Goal: Task Accomplishment & Management: Complete application form

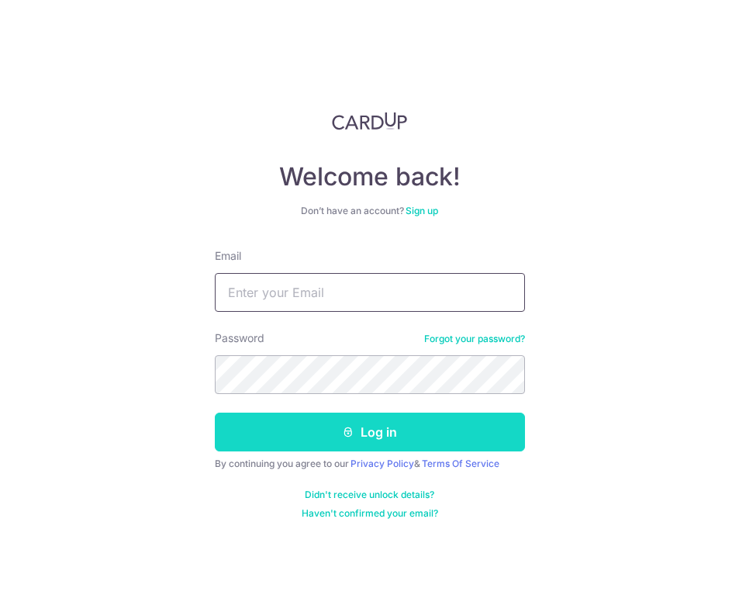
type input "[EMAIL_ADDRESS][DOMAIN_NAME]"
click at [413, 425] on button "Log in" at bounding box center [370, 432] width 310 height 39
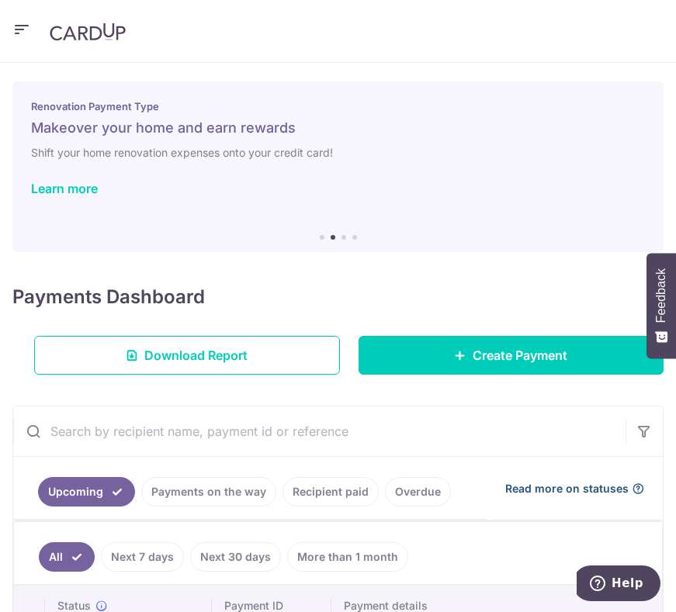
click at [567, 482] on span "Read more on statuses" at bounding box center [566, 489] width 123 height 16
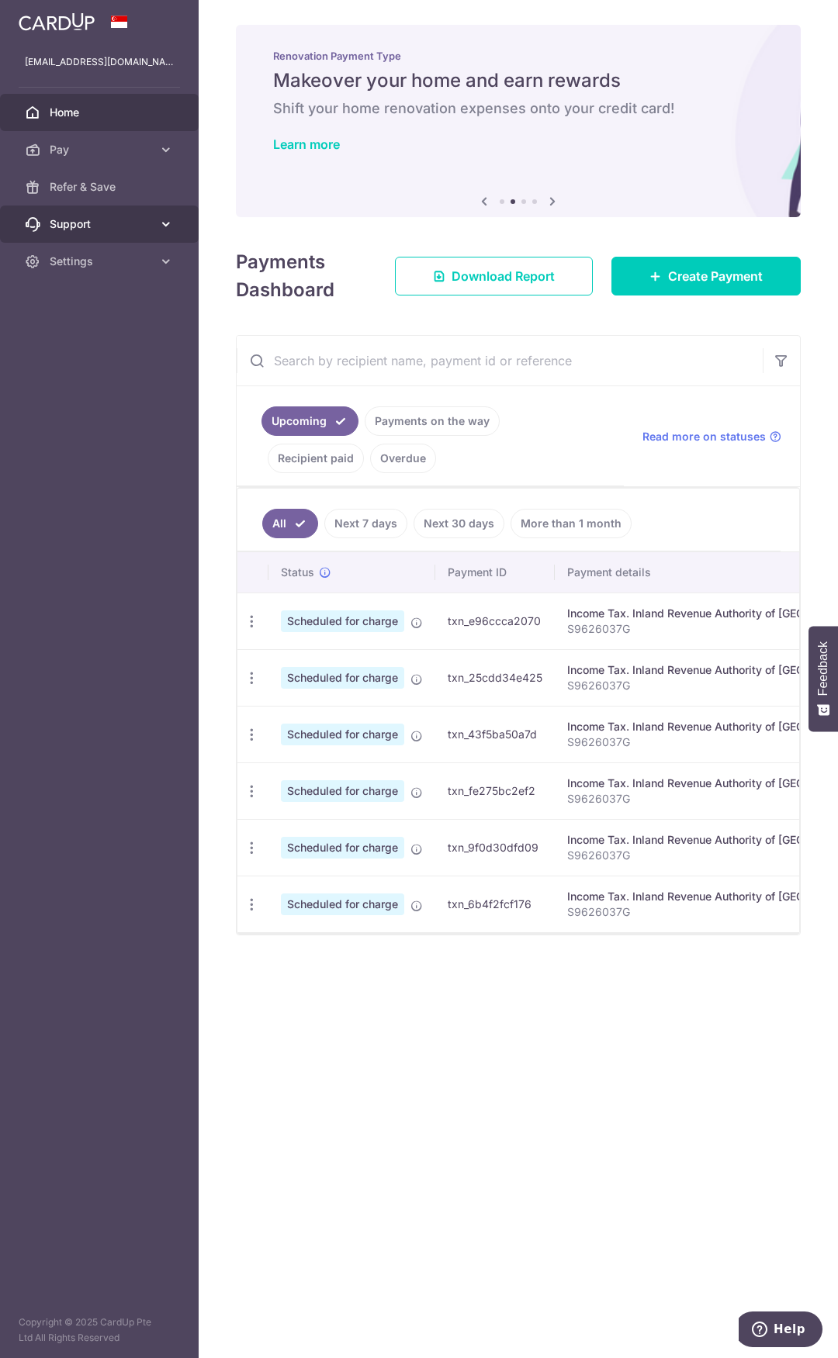
click at [85, 227] on span "Support" at bounding box center [101, 224] width 102 height 16
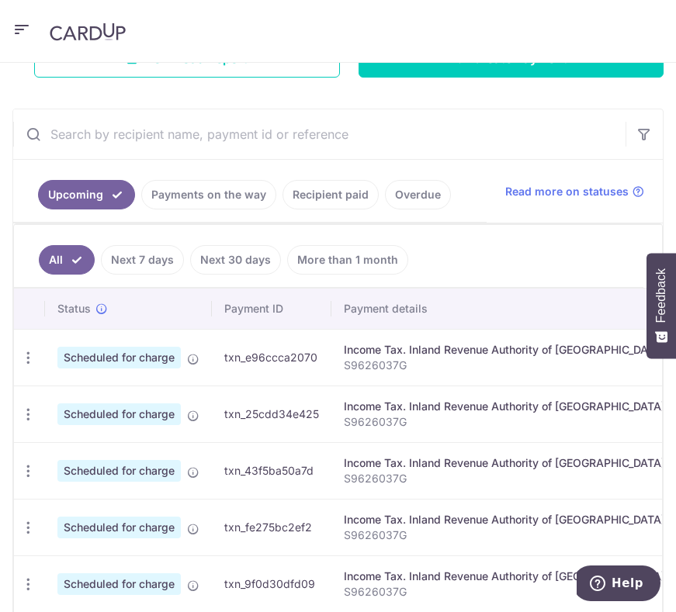
scroll to position [438, 0]
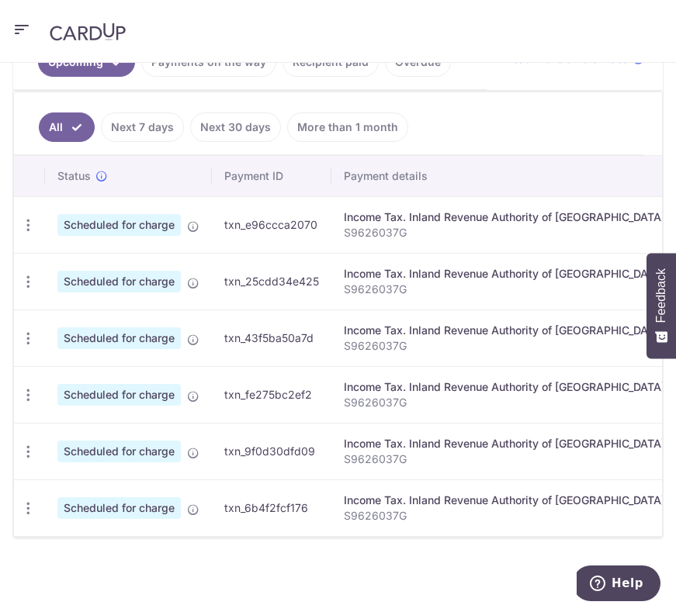
click at [417, 266] on div "Income Tax. Inland Revenue Authority of [GEOGRAPHIC_DATA]" at bounding box center [504, 274] width 321 height 16
click at [314, 536] on div at bounding box center [338, 537] width 648 height 2
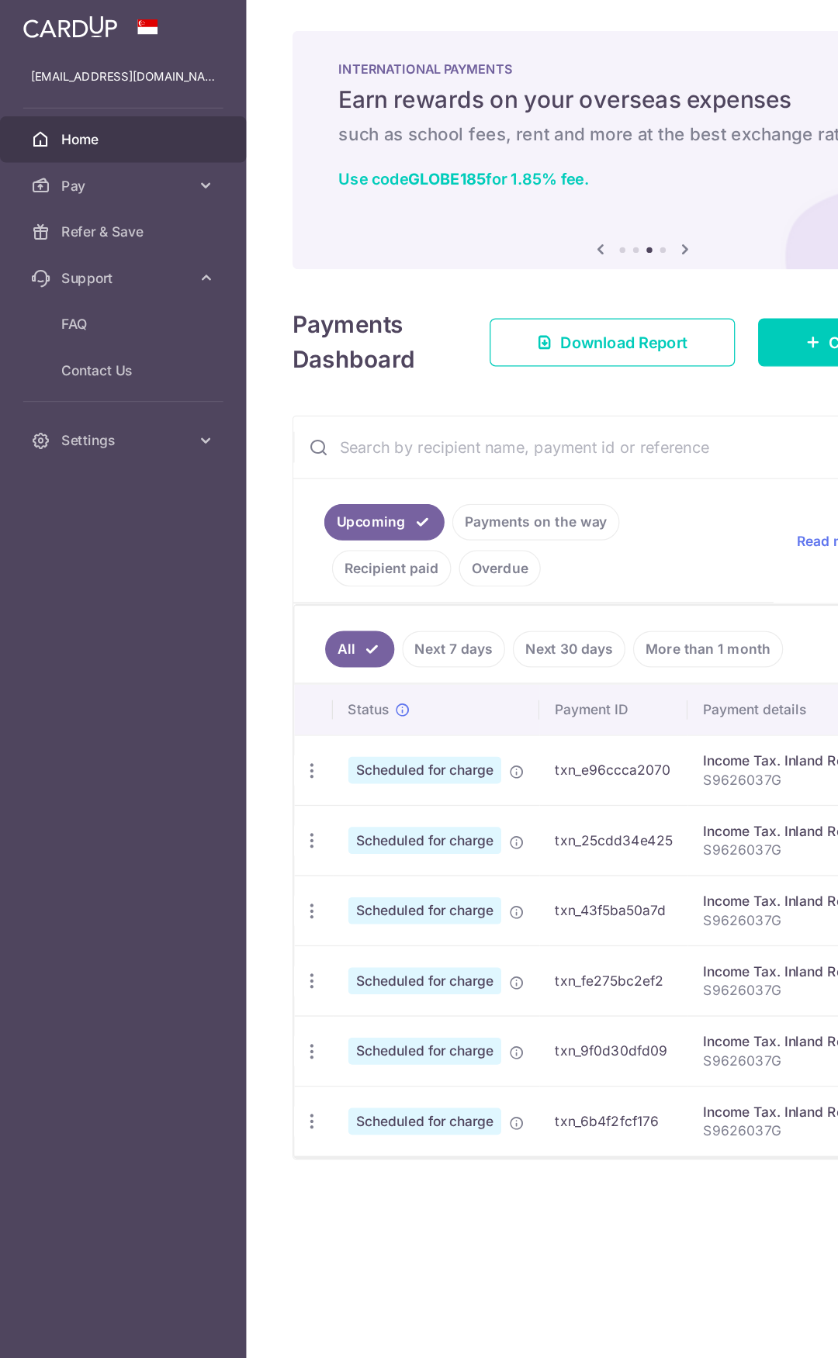
scroll to position [0, 0]
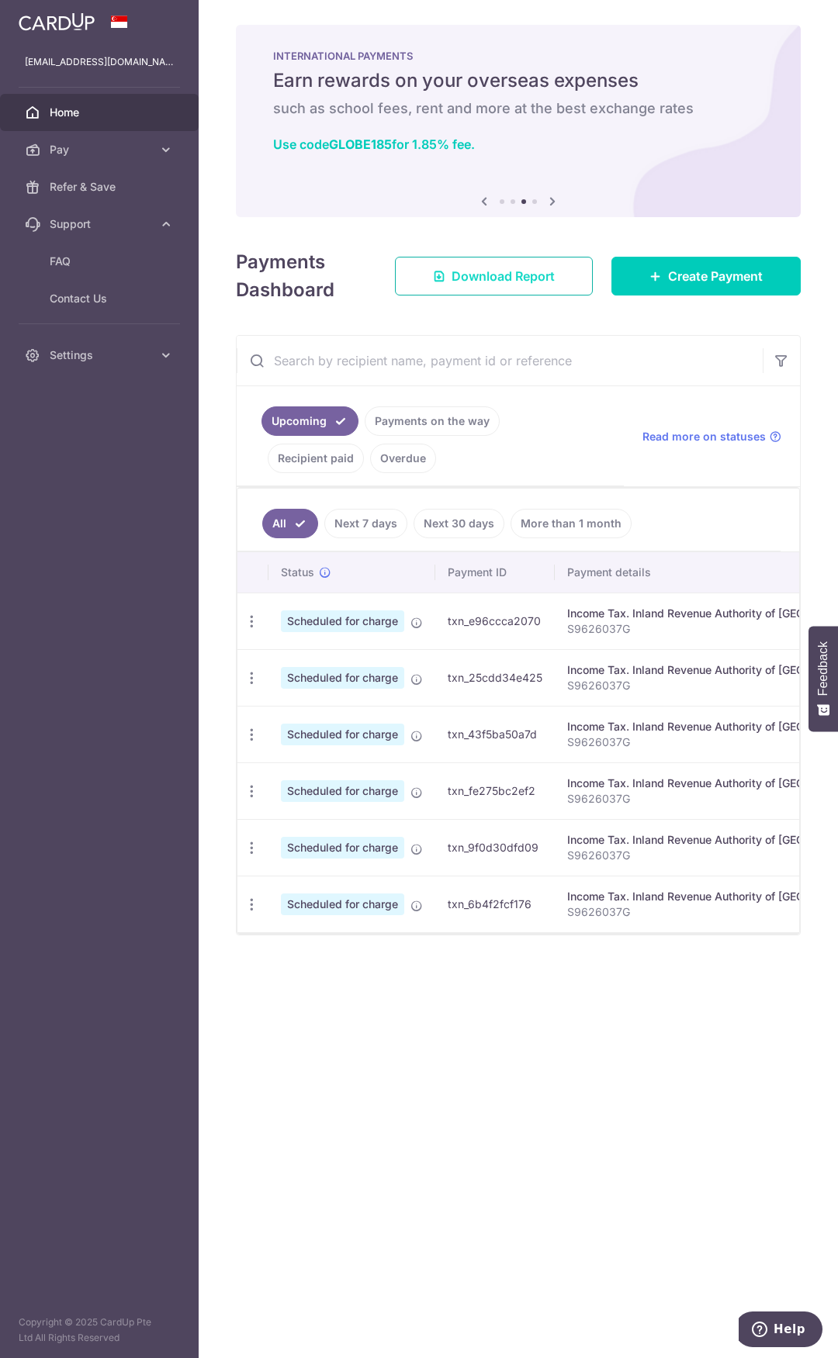
click at [546, 288] on link "Download Report" at bounding box center [494, 276] width 198 height 39
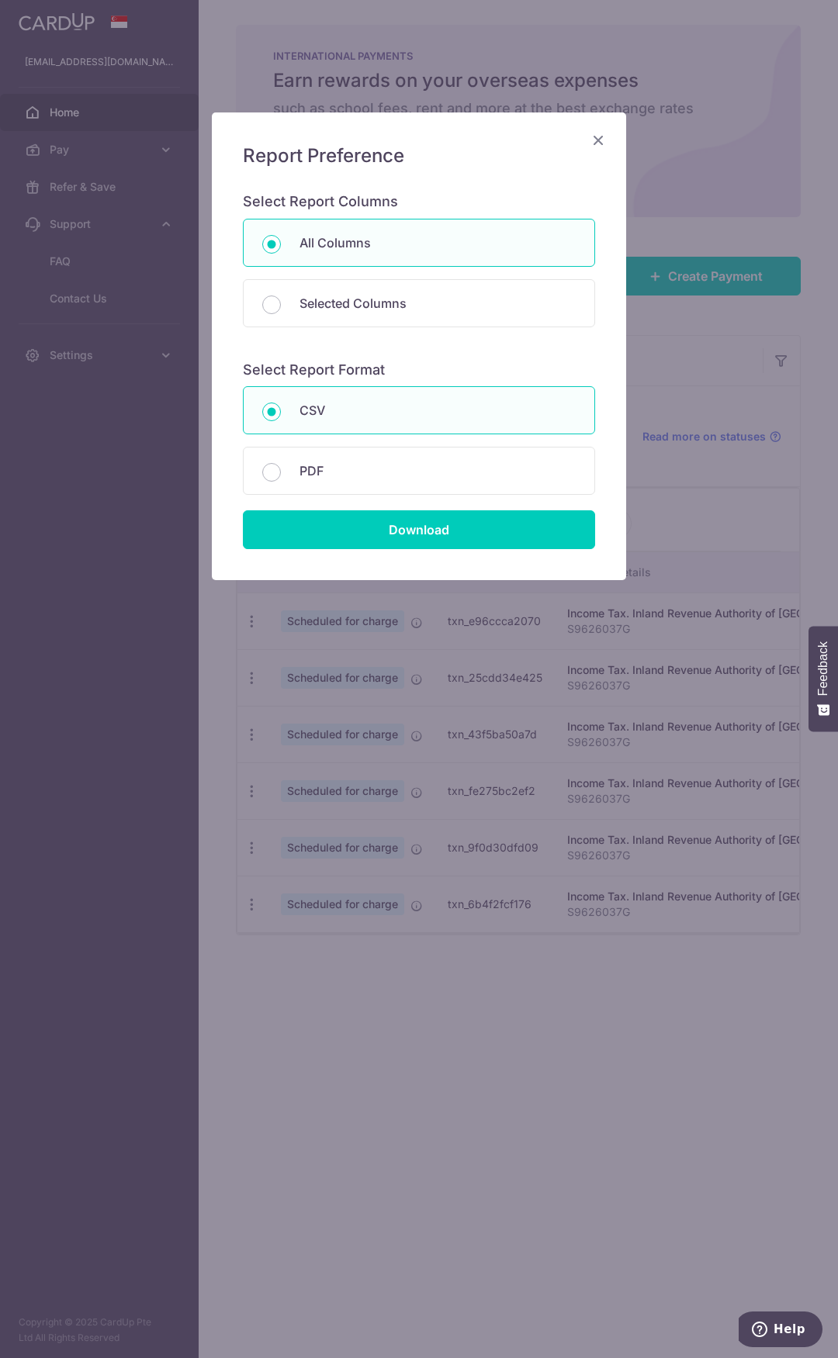
click at [600, 142] on icon "Close" at bounding box center [598, 139] width 19 height 19
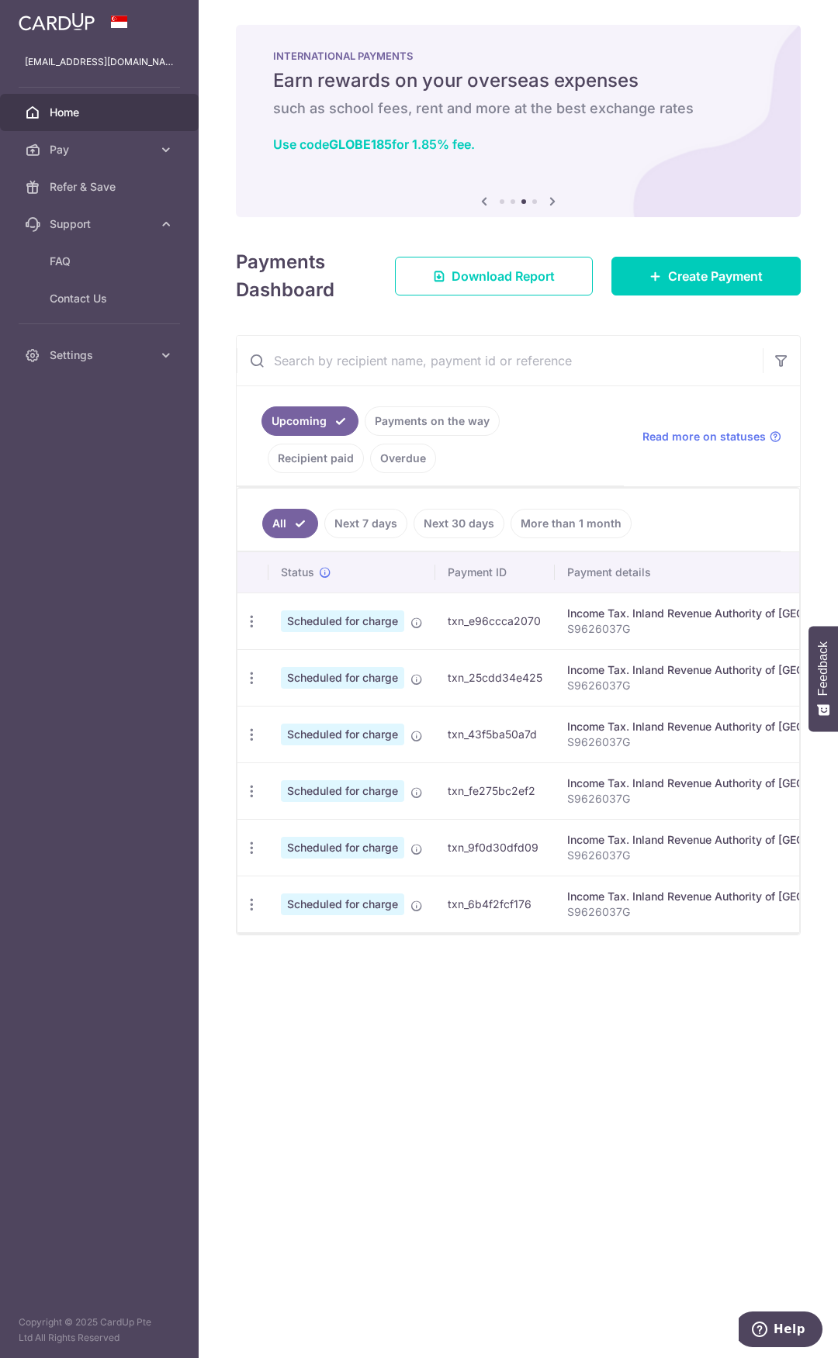
click at [515, 527] on link "More than 1 month" at bounding box center [570, 523] width 121 height 29
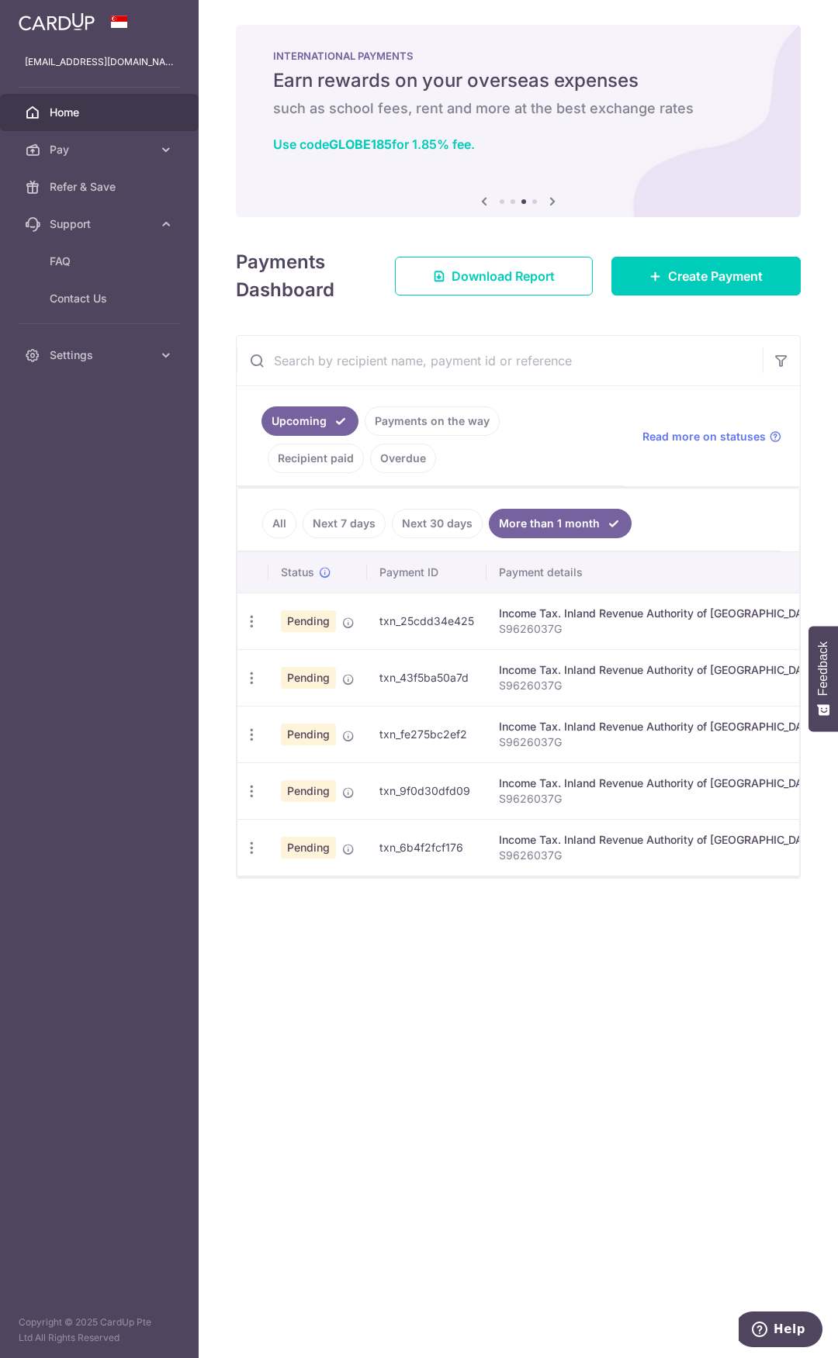
click at [364, 444] on link "Recipient paid" at bounding box center [316, 458] width 96 height 29
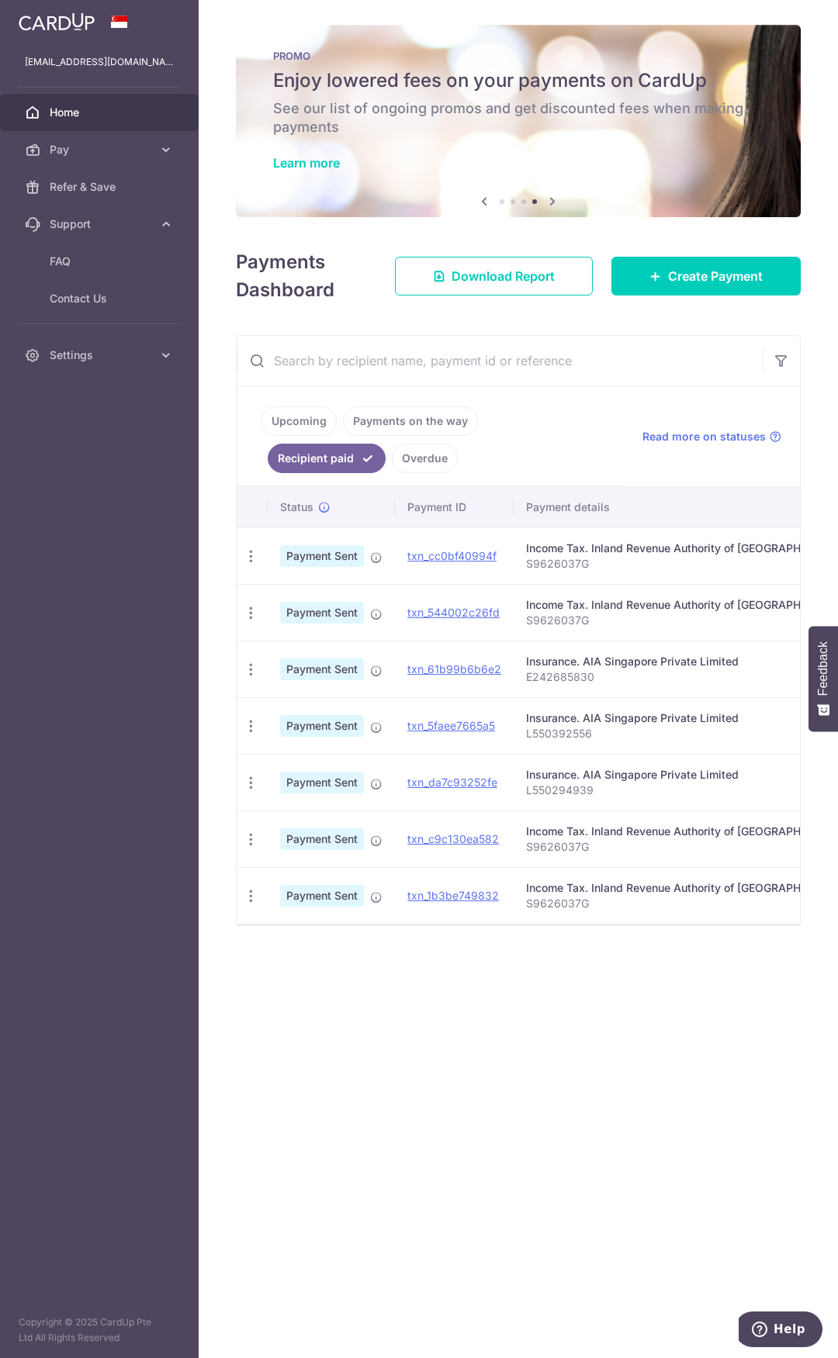
click at [310, 431] on link "Upcoming" at bounding box center [298, 421] width 75 height 29
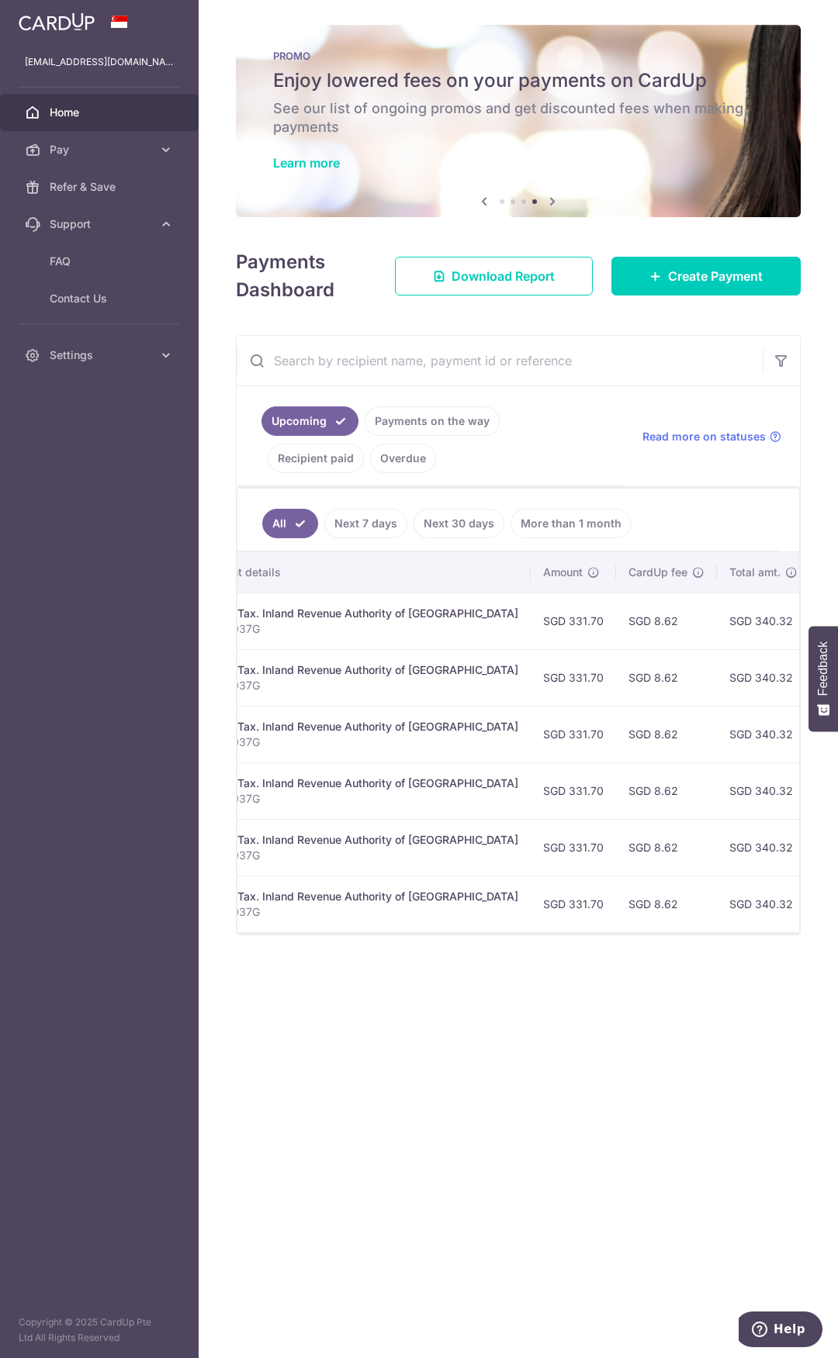
scroll to position [0, 366]
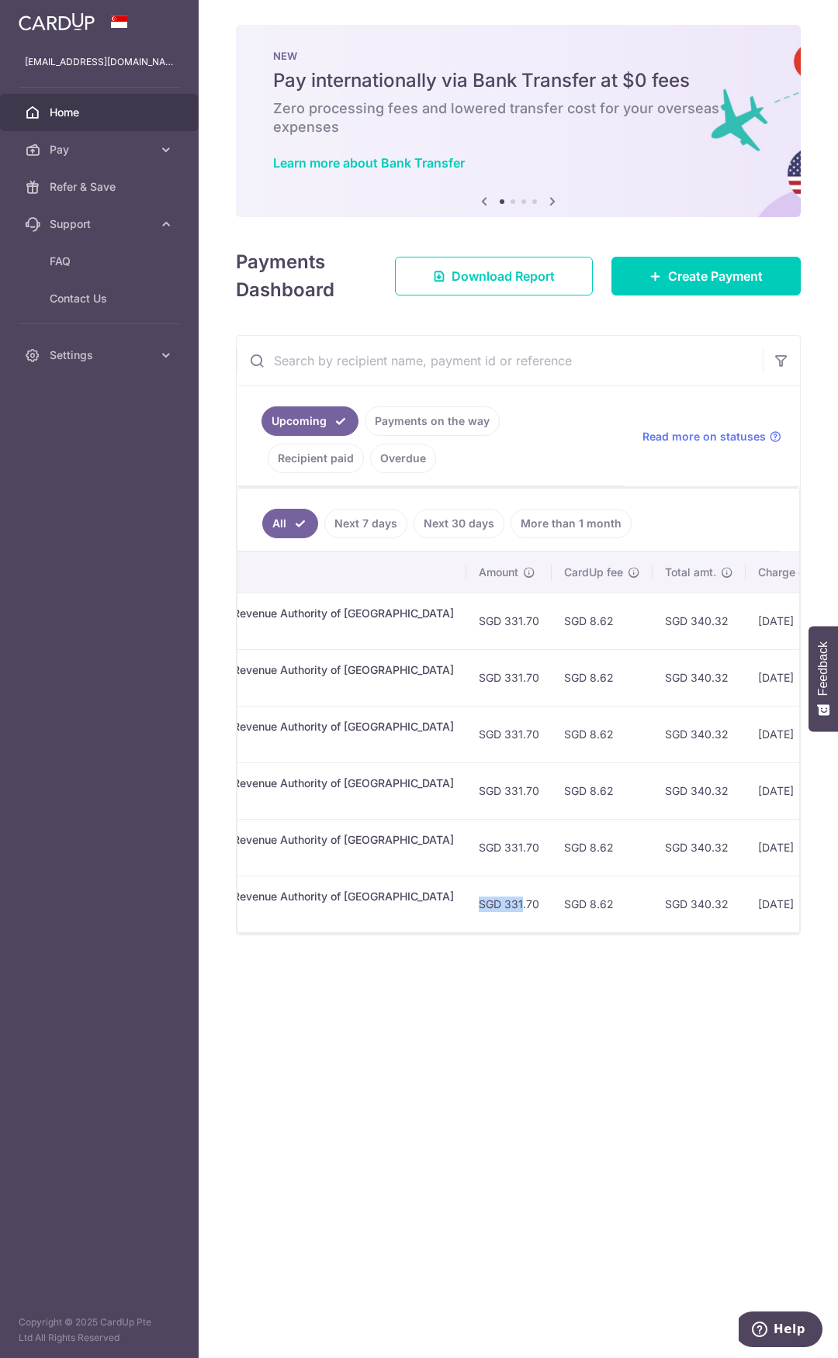
drag, startPoint x: 448, startPoint y: 932, endPoint x: 358, endPoint y: 914, distance: 91.7
click at [357, 611] on tr "Update payment Cancel payment Upload doc Pending txn_6b4f2fcf176 Income Tax. In…" at bounding box center [464, 904] width 1186 height 57
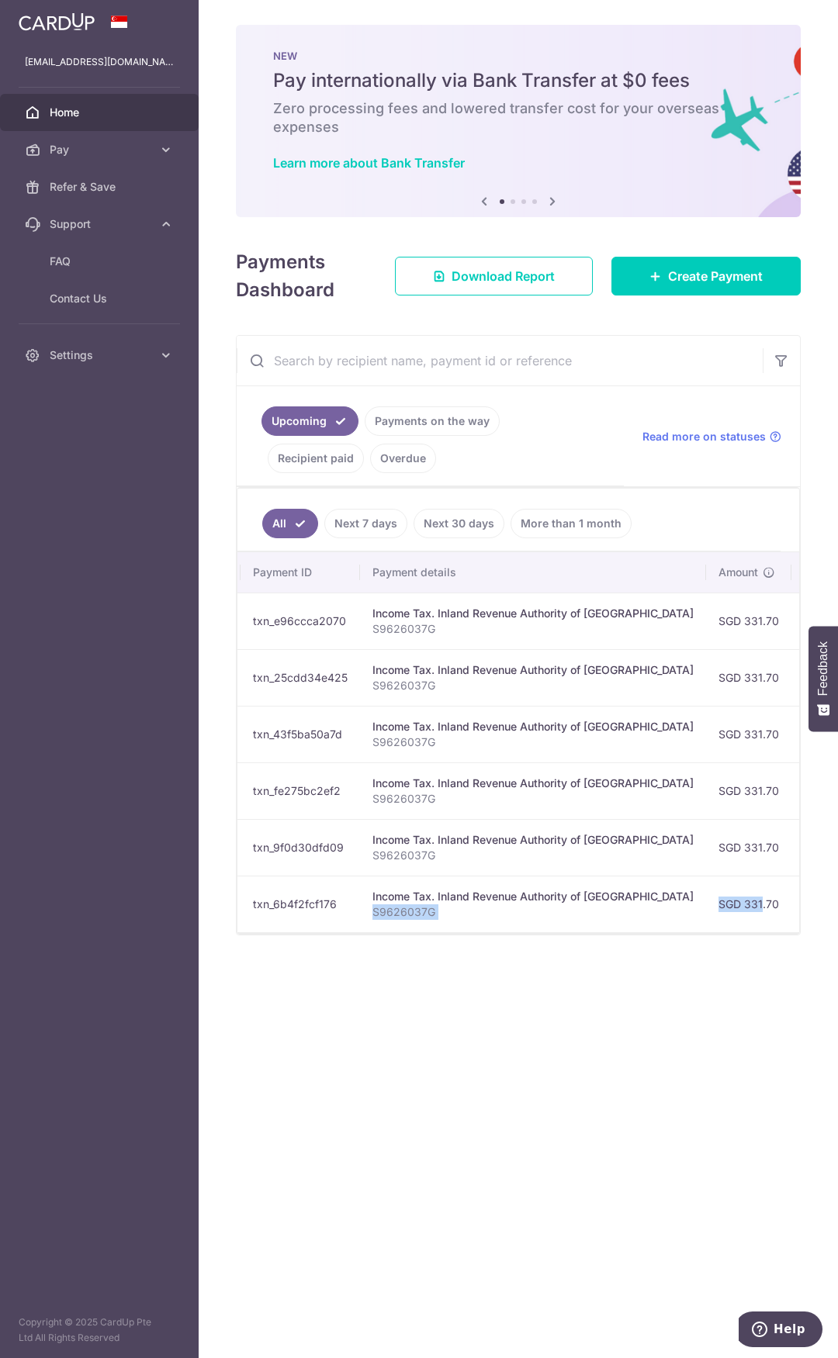
scroll to position [0, 0]
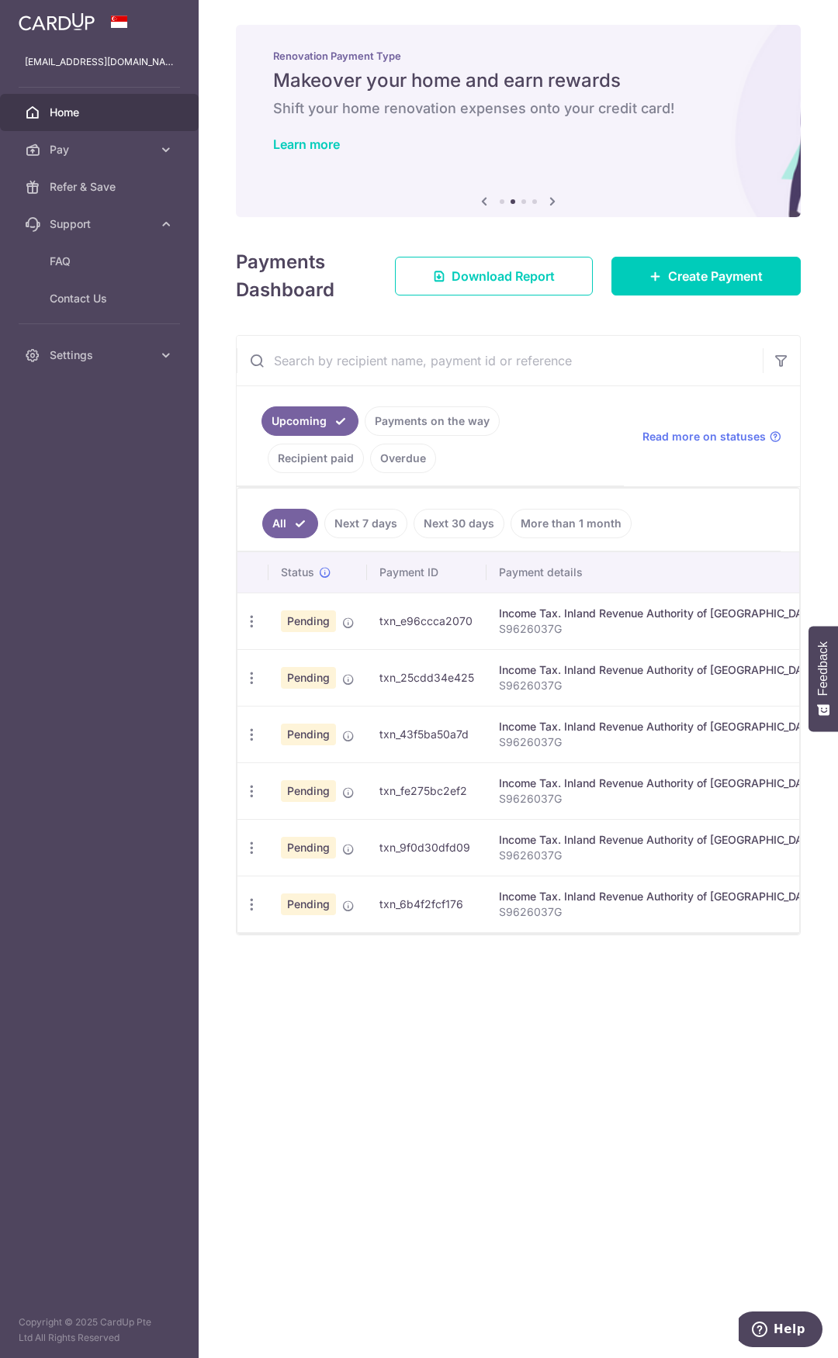
click at [364, 444] on link "Recipient paid" at bounding box center [316, 458] width 96 height 29
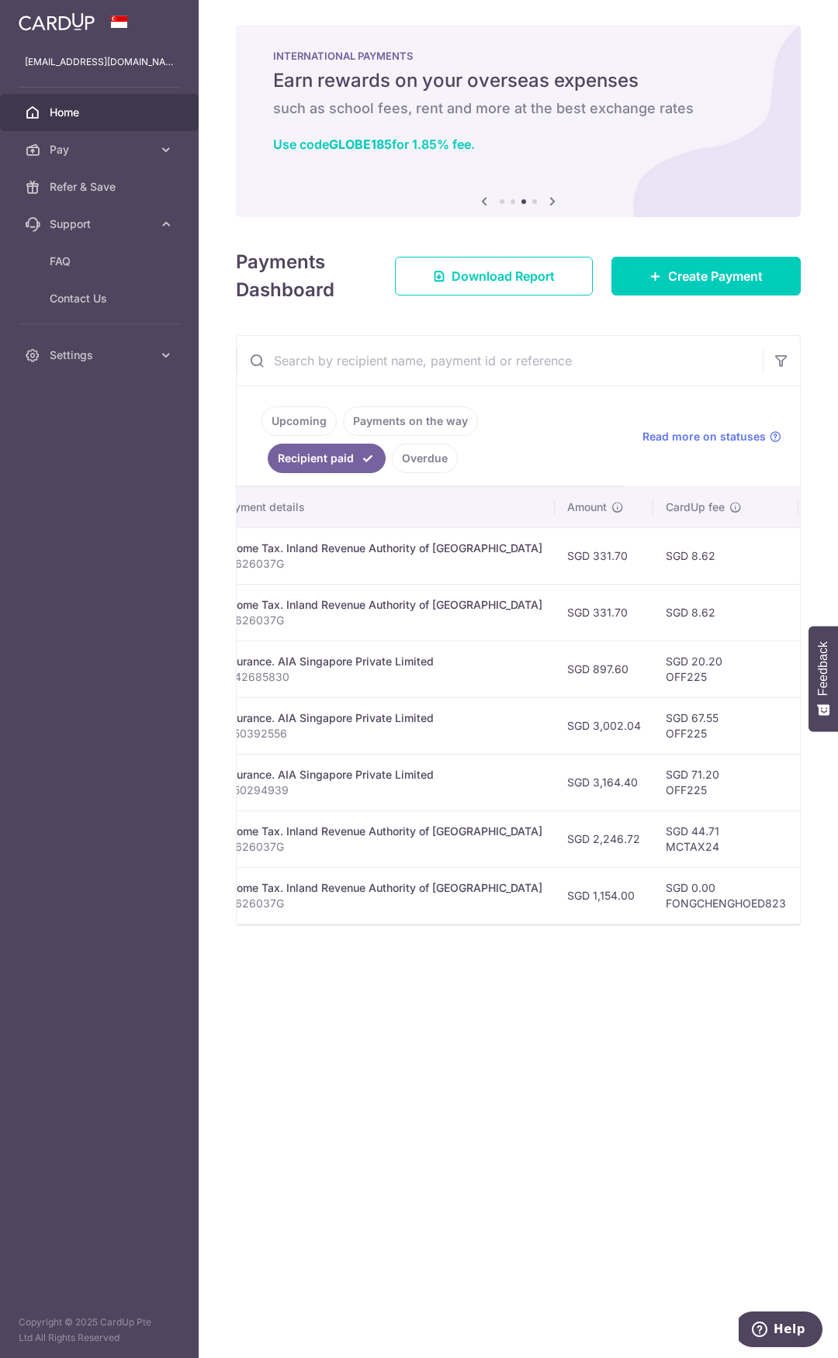
scroll to position [0, 329]
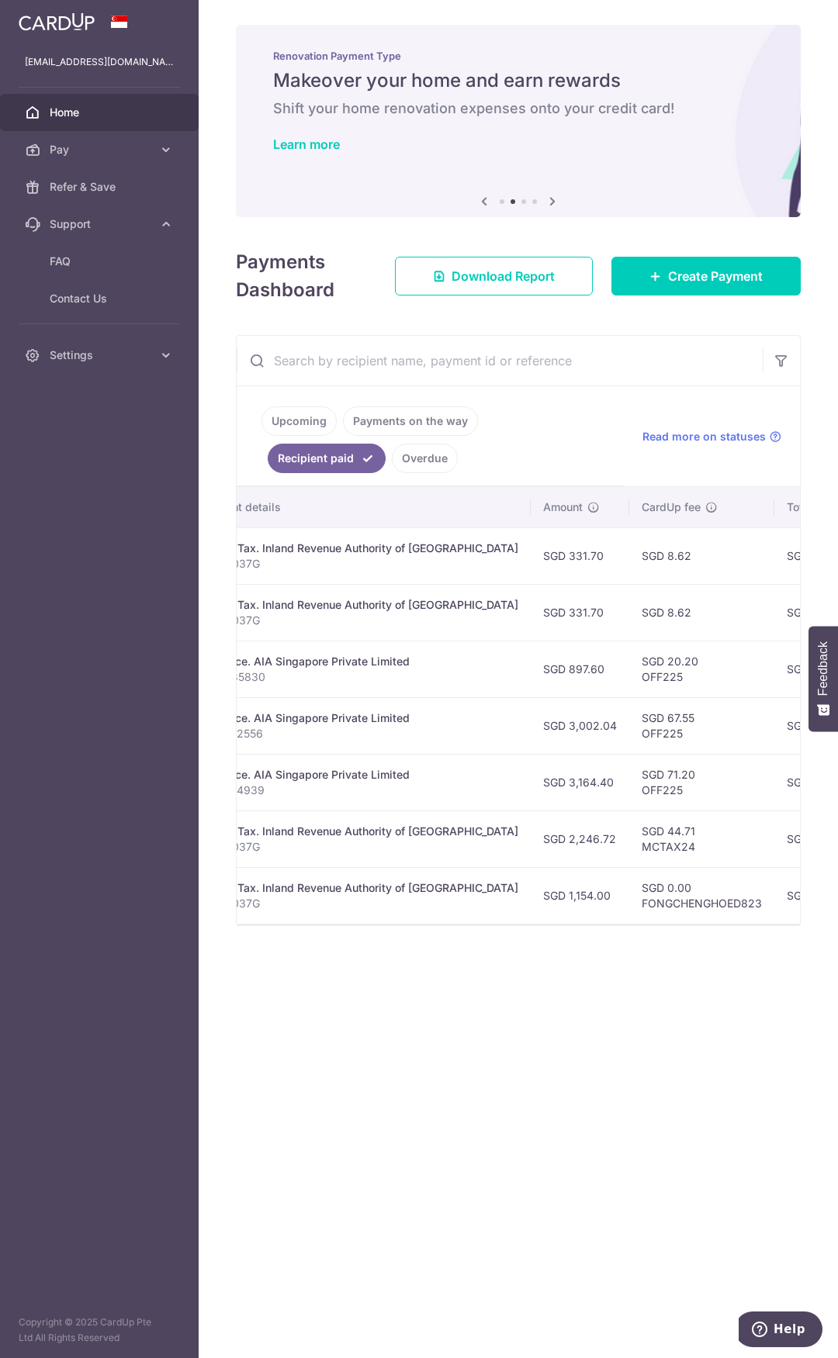
click at [308, 426] on link "Upcoming" at bounding box center [298, 421] width 75 height 29
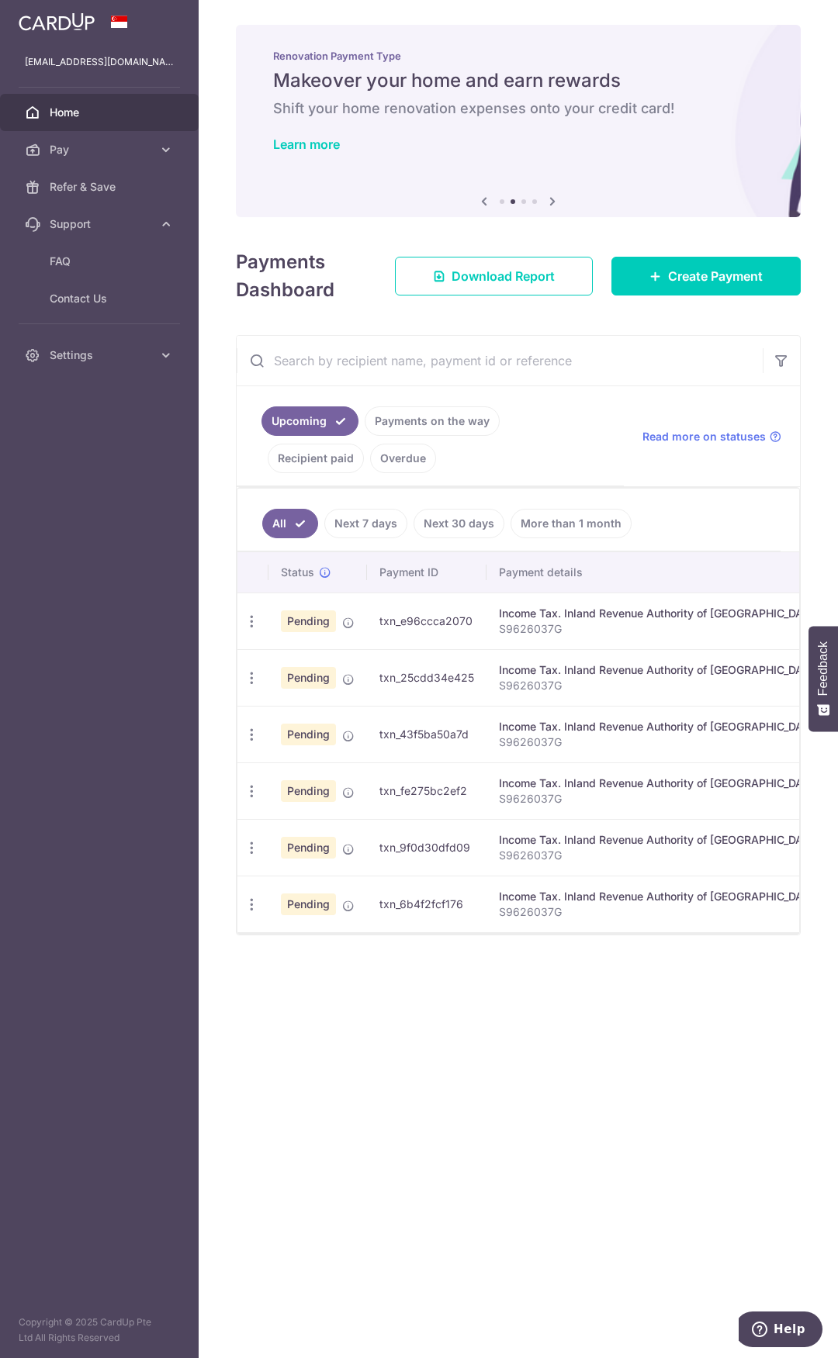
click at [406, 427] on link "Payments on the way" at bounding box center [432, 421] width 135 height 29
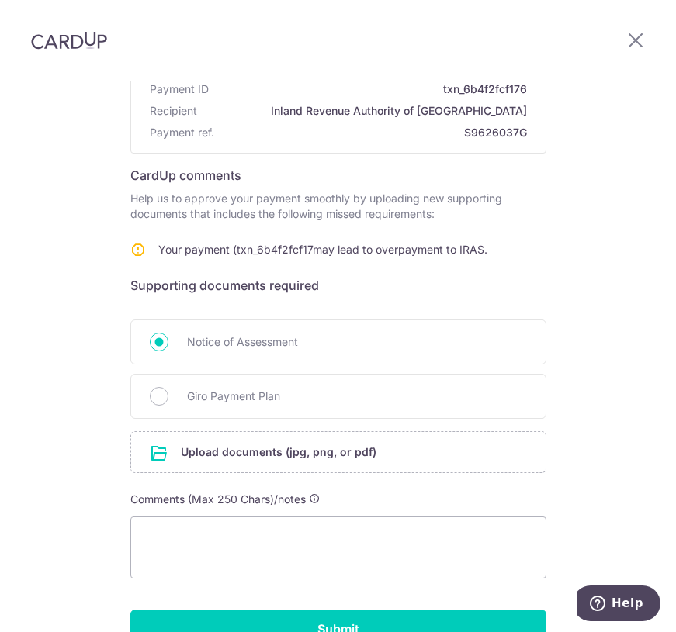
scroll to position [248, 0]
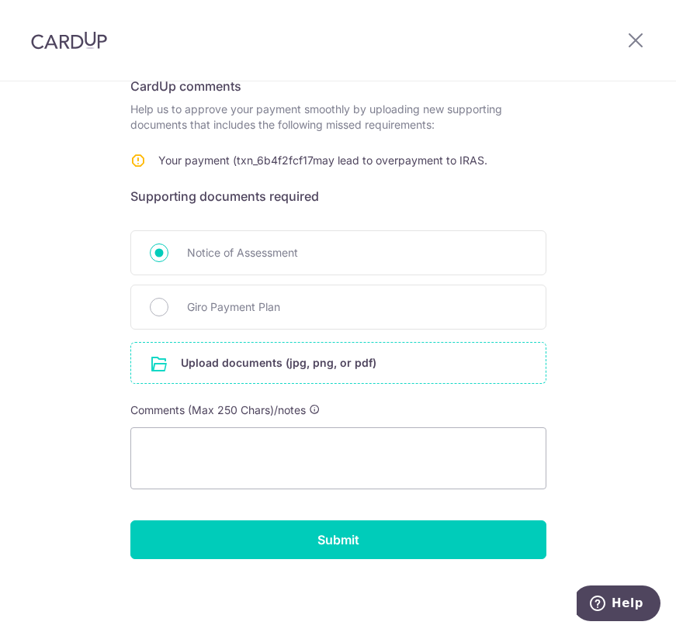
click at [213, 366] on input "file" at bounding box center [338, 363] width 414 height 40
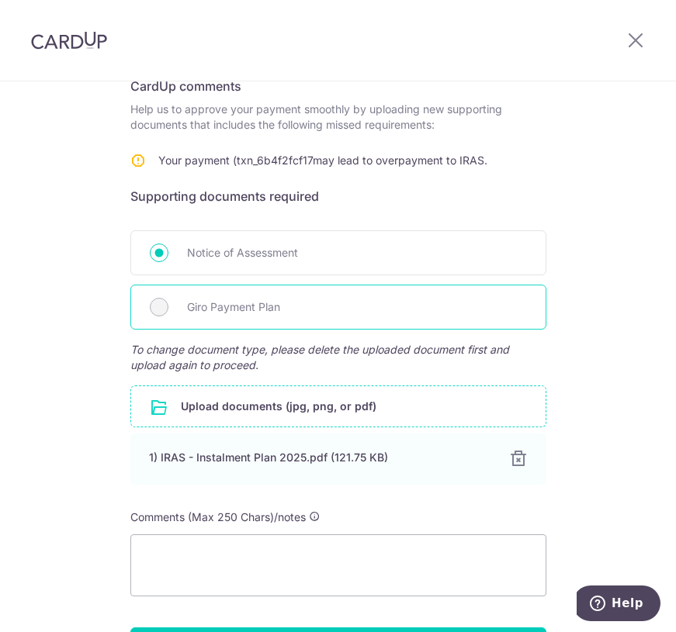
click at [483, 291] on div "Giro Payment Plan" at bounding box center [338, 307] width 416 height 45
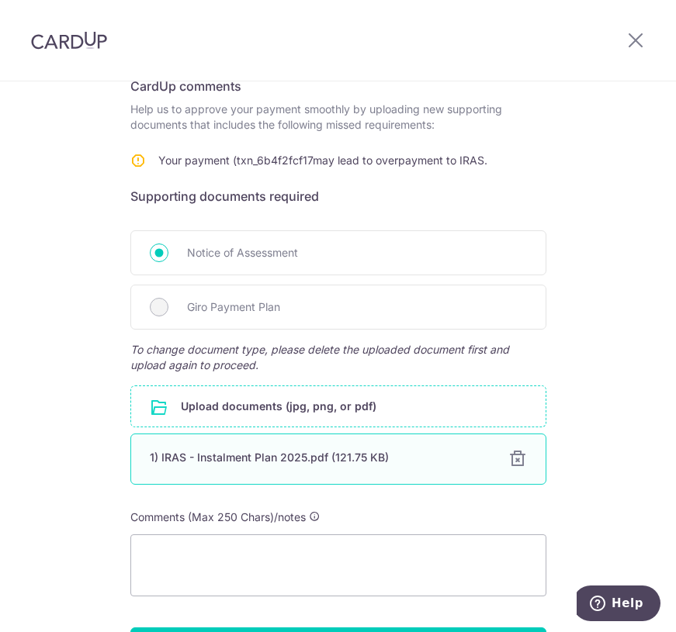
click at [514, 455] on div at bounding box center [517, 459] width 19 height 19
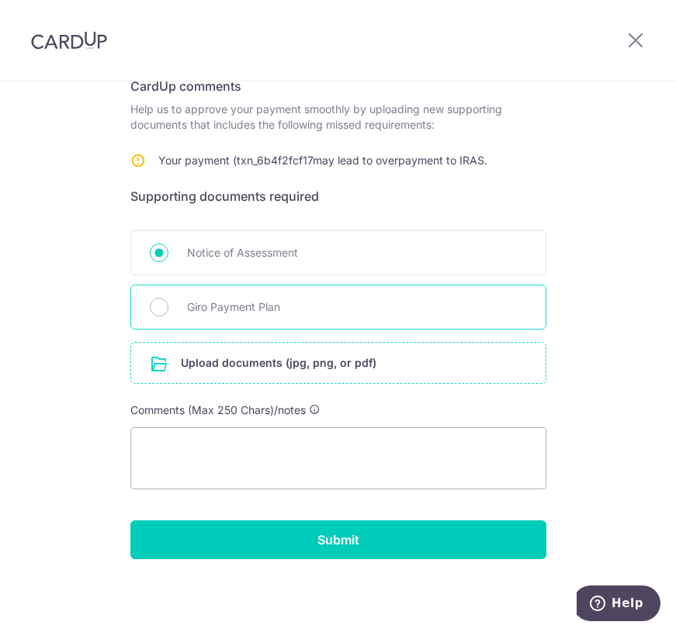
click at [180, 306] on div "Giro Payment Plan" at bounding box center [338, 307] width 416 height 45
click at [152, 317] on div "Giro Payment Plan" at bounding box center [338, 307] width 416 height 45
click at [151, 313] on input "Giro Payment Plan" at bounding box center [159, 307] width 19 height 19
radio input "true"
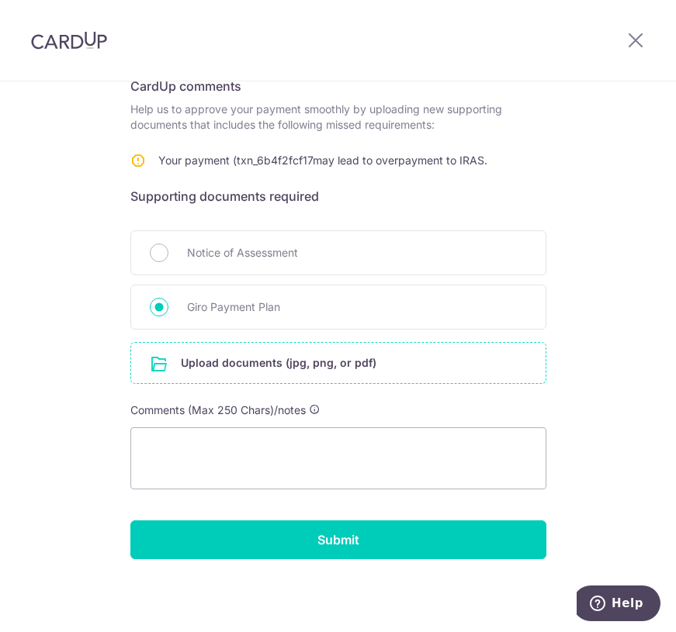
click at [292, 357] on input "file" at bounding box center [338, 363] width 414 height 40
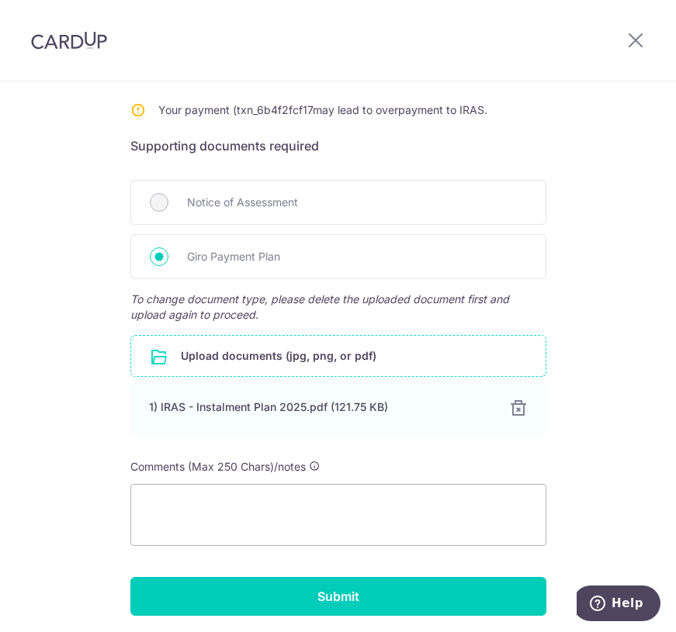
scroll to position [326, 0]
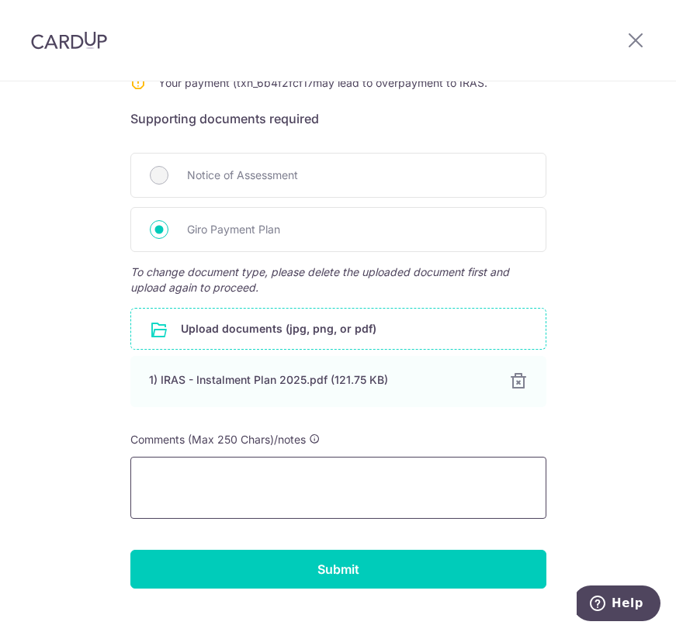
click at [263, 464] on textarea at bounding box center [338, 488] width 416 height 62
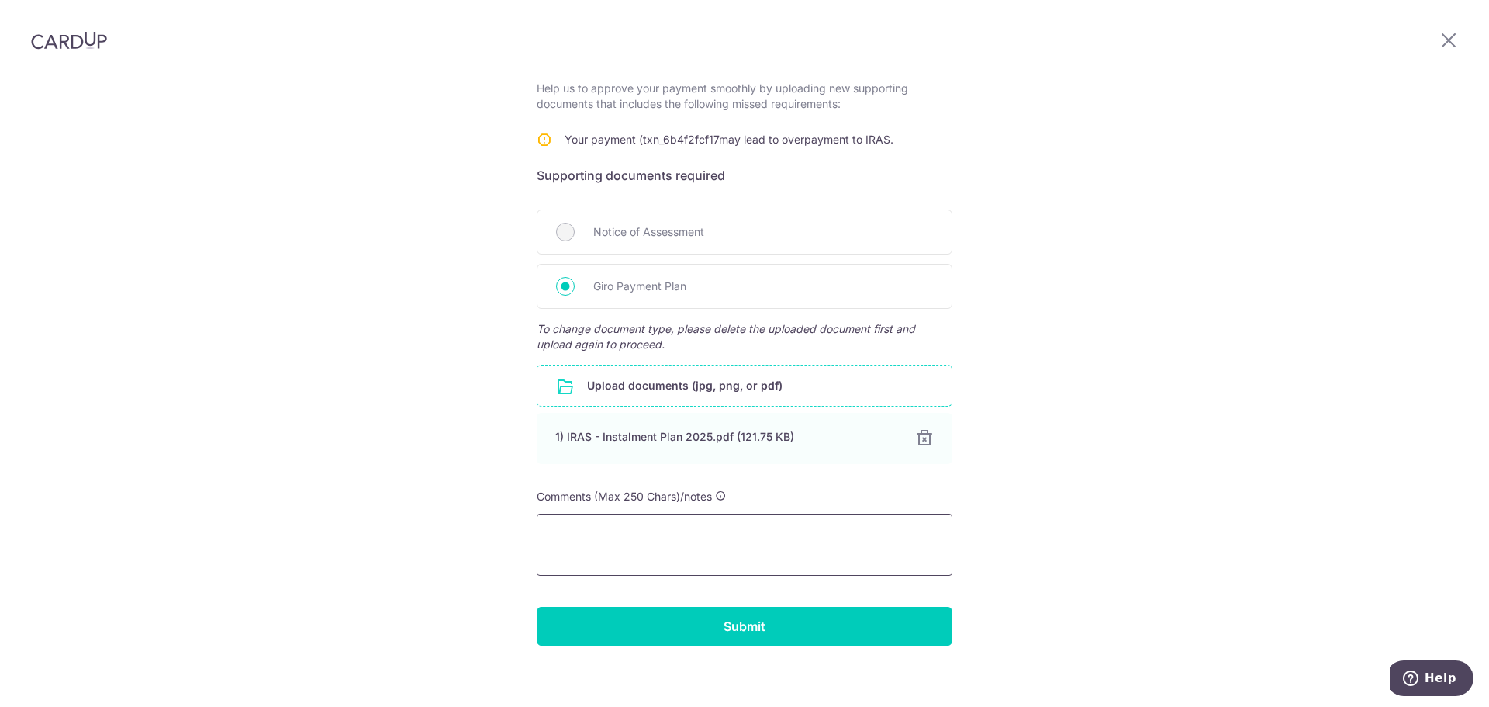
scroll to position [275, 0]
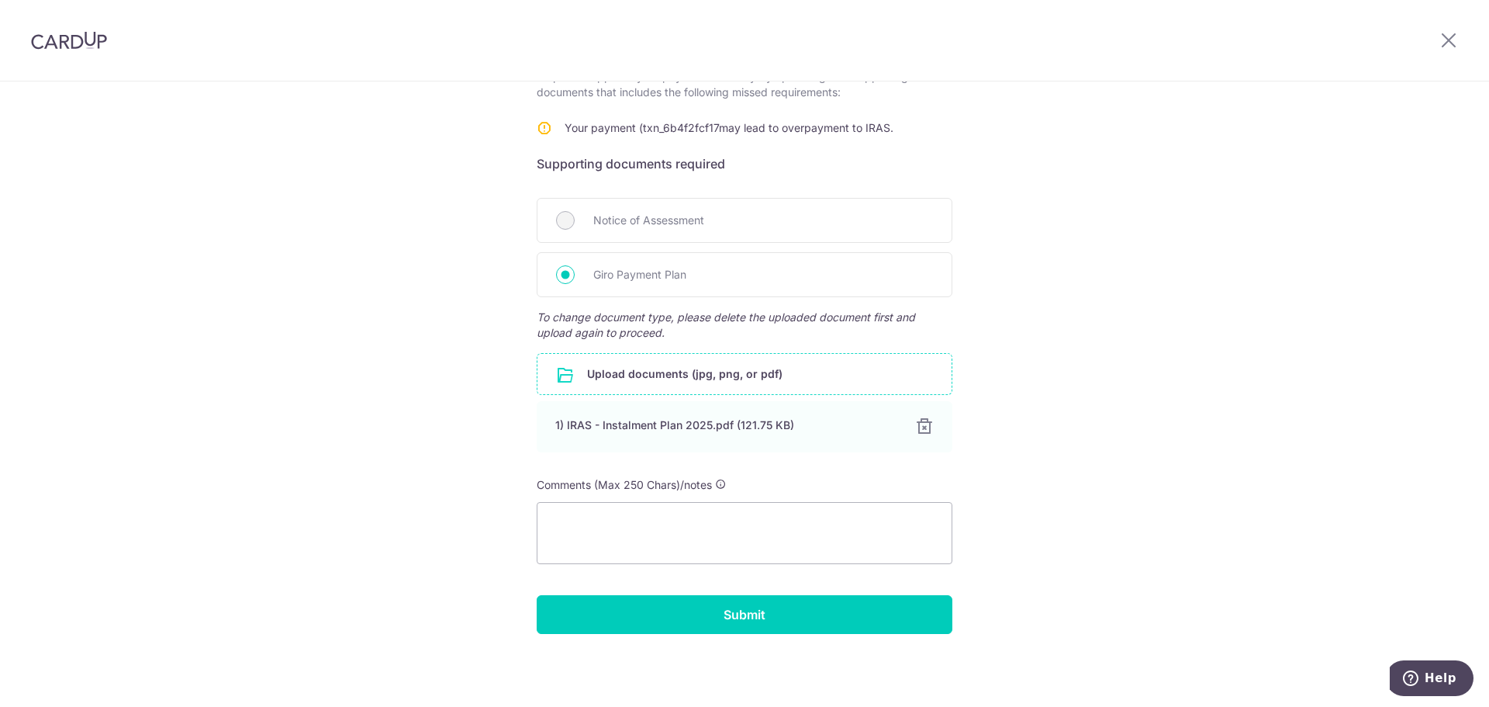
click at [592, 491] on div "Comments (Max 250 Chars)/notes" at bounding box center [745, 485] width 416 height 16
click at [596, 526] on textarea at bounding box center [745, 533] width 416 height 62
type textarea "H"
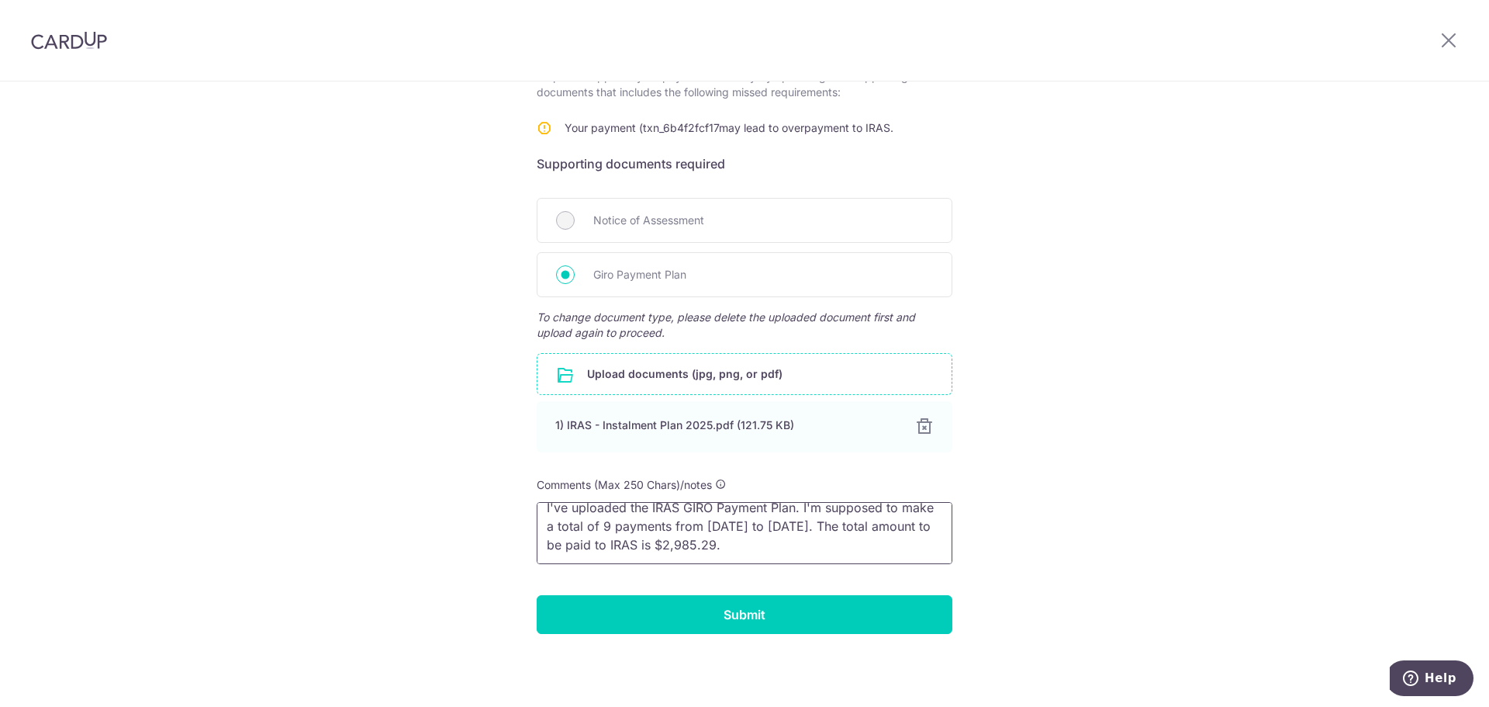
scroll to position [0, 0]
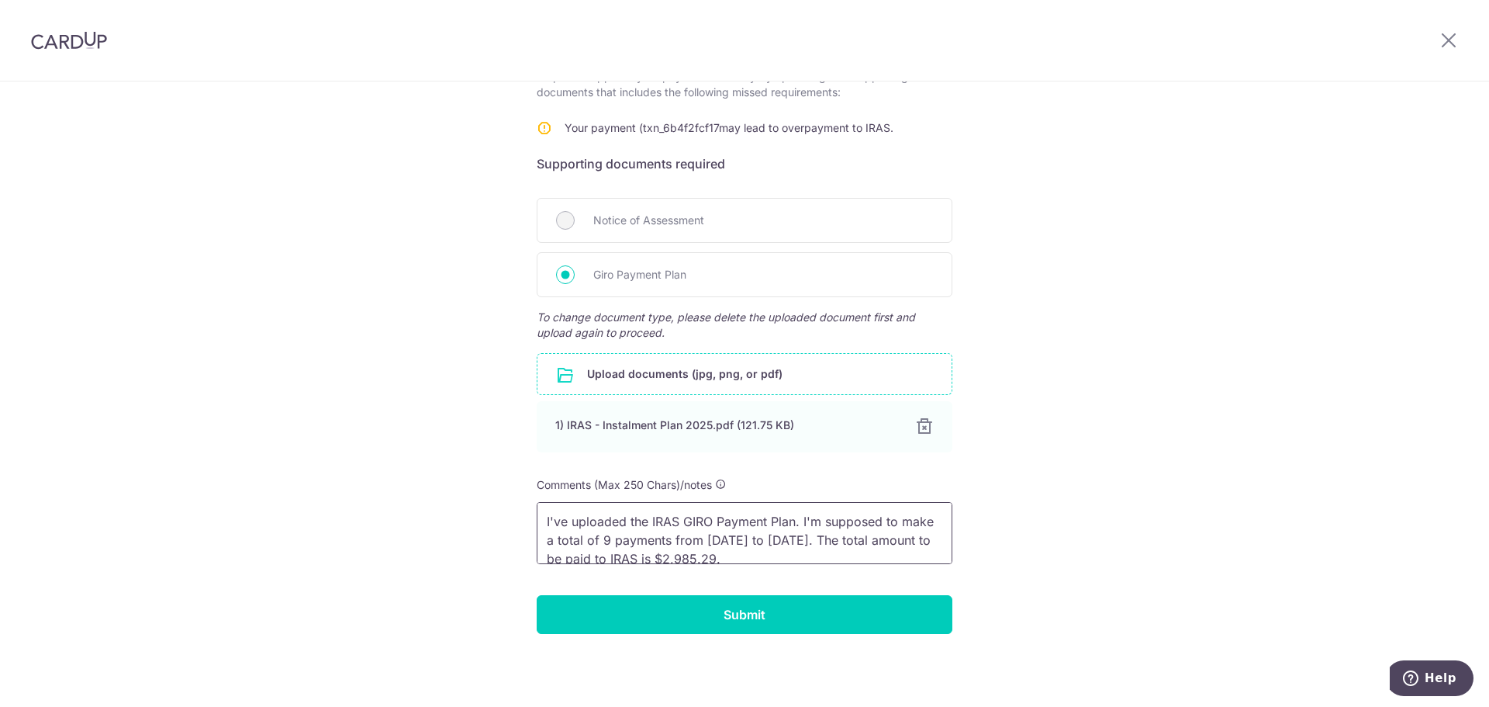
click at [837, 559] on textarea "I've uploaded the IRAS GIRO Payment Plan. I'm supposed to make a total of 9 pay…" at bounding box center [745, 533] width 416 height 62
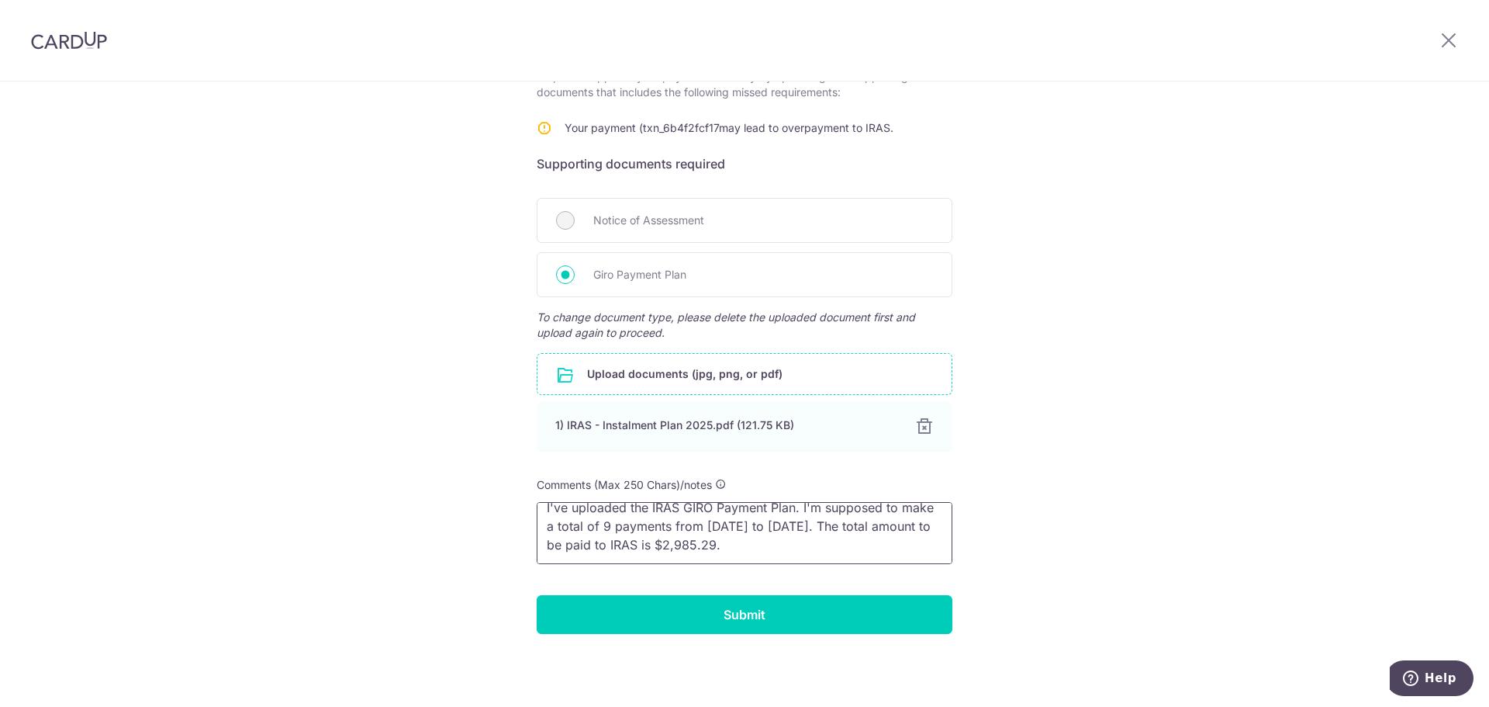
scroll to position [40, 0]
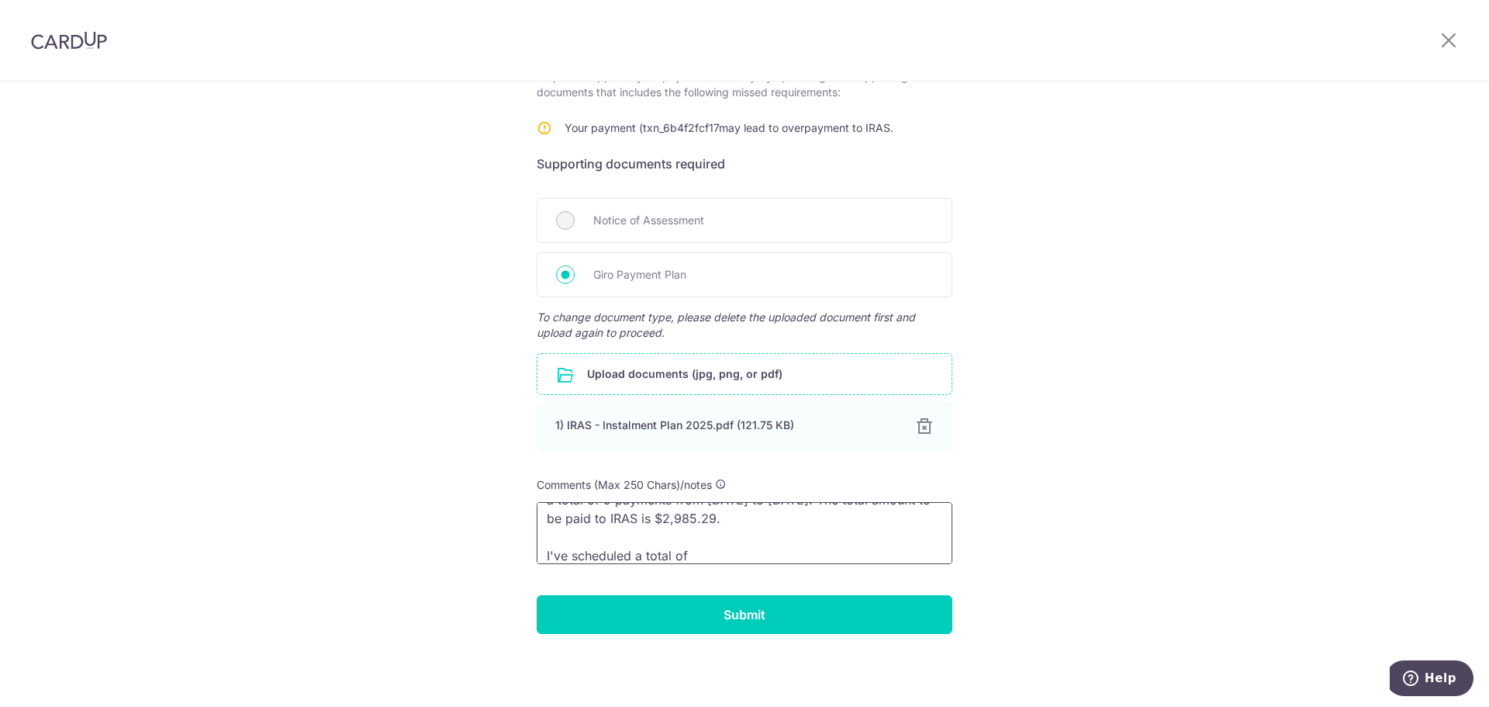
click at [796, 559] on textarea "I've uploaded the IRAS GIRO Payment Plan. I'm supposed to make a total of 9 pay…" at bounding box center [745, 533] width 416 height 62
click at [829, 545] on textarea "I've uploaded the IRAS GIRO Payment Plan. I'm supposed to make a total of 9 pay…" at bounding box center [745, 533] width 416 height 62
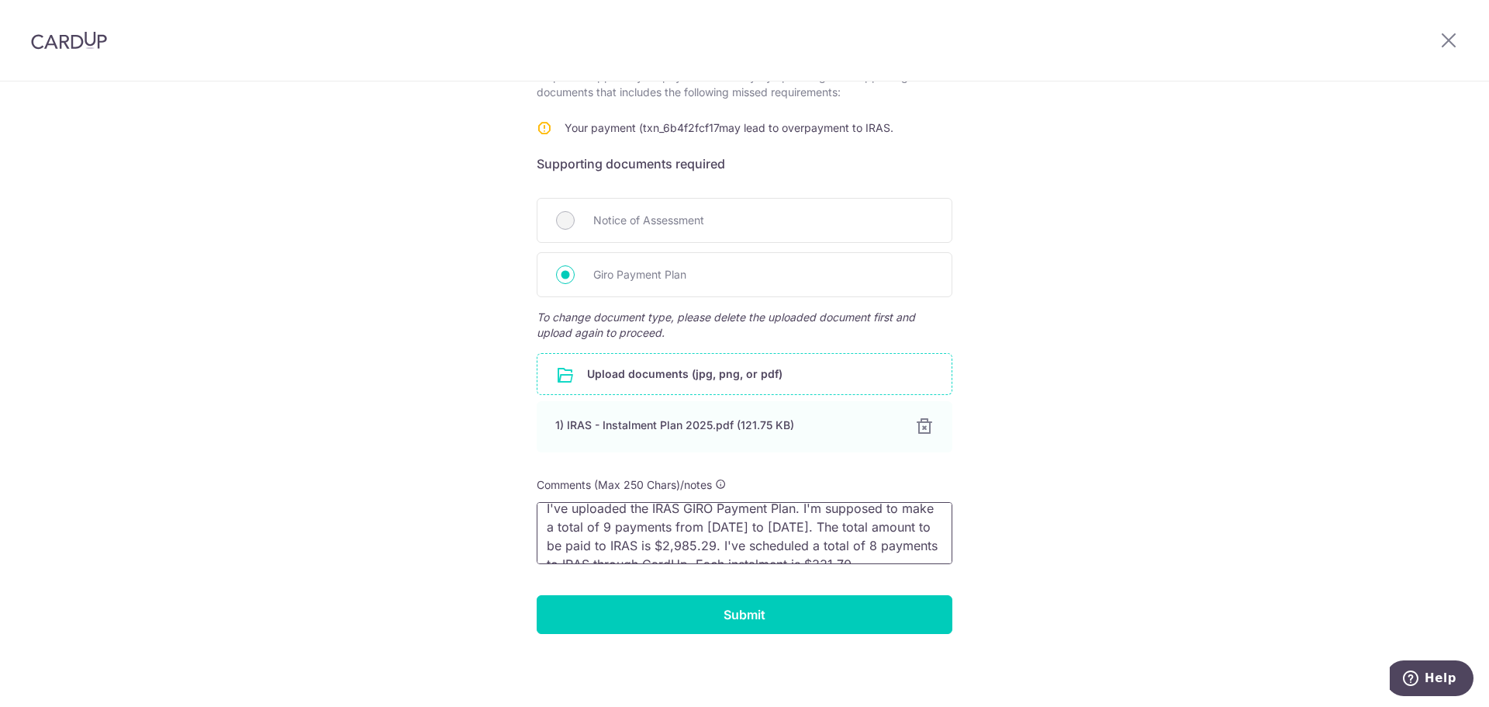
scroll to position [0, 0]
drag, startPoint x: 544, startPoint y: 517, endPoint x: 798, endPoint y: 513, distance: 254.5
click at [798, 513] on textarea "I've uploaded the IRAS GIRO Payment Plan. I'm supposed to make a total of 9 pay…" at bounding box center [745, 533] width 416 height 62
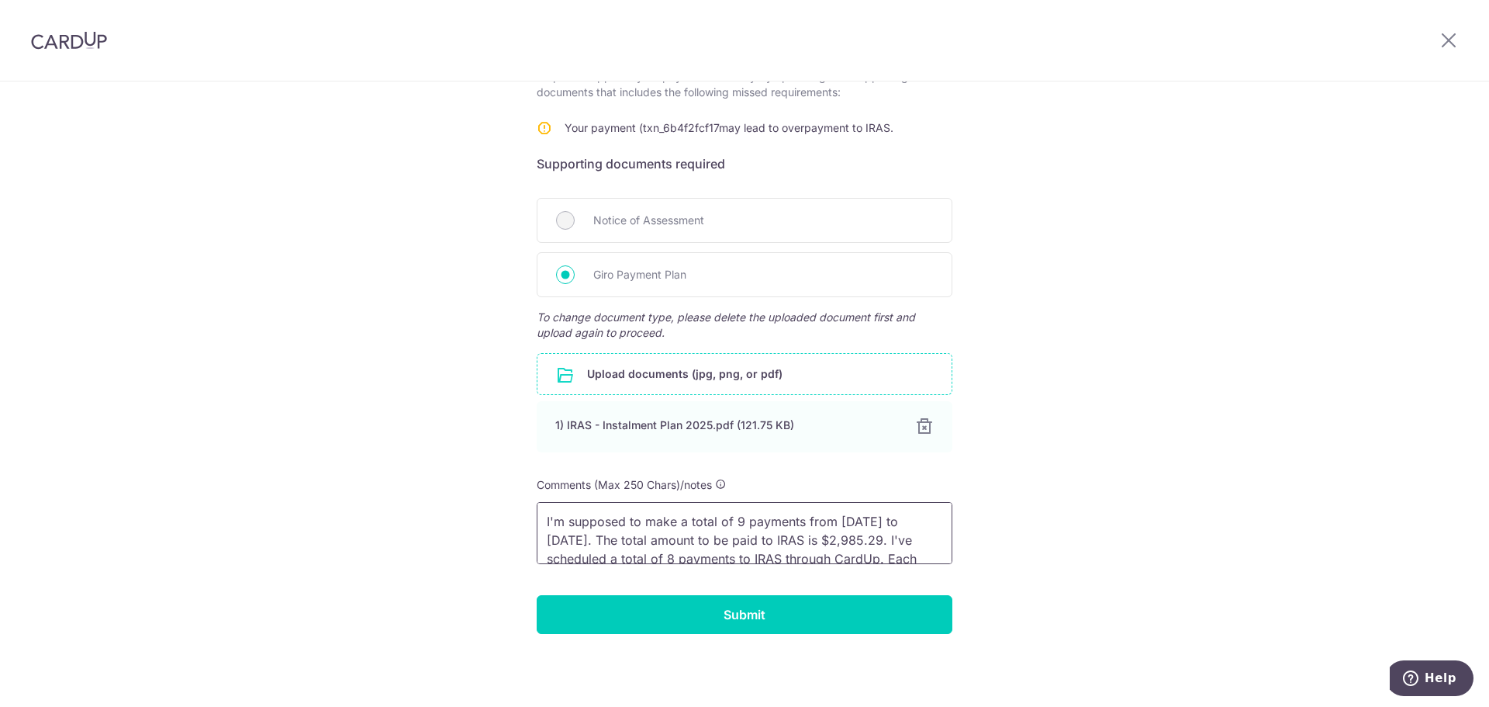
drag, startPoint x: 570, startPoint y: 540, endPoint x: 614, endPoint y: 545, distance: 43.8
click at [614, 545] on textarea "I'm supposed to make a total of 9 payments from Aug 25 to Apr 26. The total amo…" at bounding box center [745, 533] width 416 height 62
click at [564, 546] on textarea "I'm supposed to make a total of 9 payments from Aug 25 to Apr 26. The total amo…" at bounding box center [745, 533] width 416 height 62
click at [718, 542] on textarea "I'm supposed to make a total of 9 payments from Aug 25 to Apr 26. The total amo…" at bounding box center [745, 533] width 416 height 62
drag, startPoint x: 784, startPoint y: 542, endPoint x: 732, endPoint y: 544, distance: 51.2
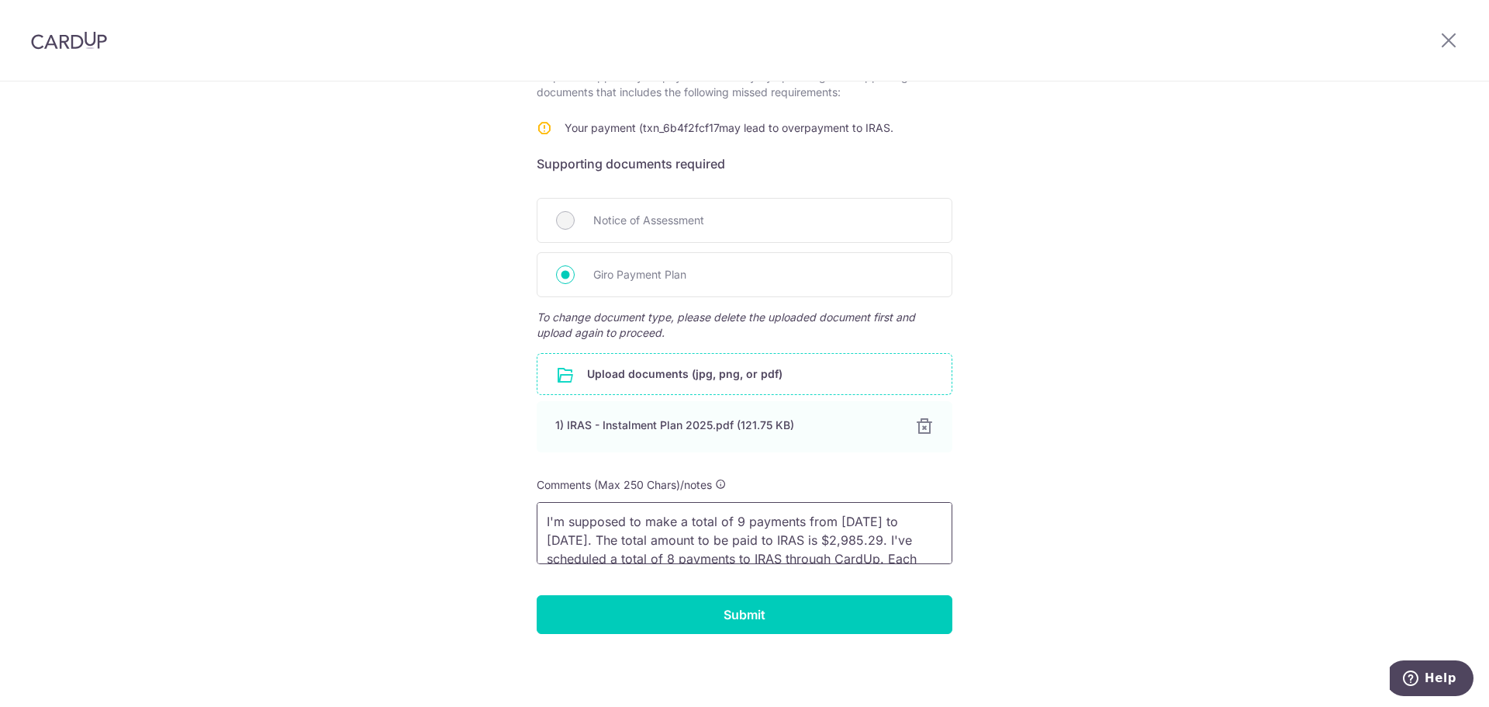
click at [732, 544] on textarea "I'm supposed to make a total of 9 payments from Aug 25 to Apr 26. The total amo…" at bounding box center [745, 533] width 416 height 62
click at [646, 532] on textarea "I'm supposed to make a total of 9 payments from Aug 25 to Apr 26. The total amo…" at bounding box center [745, 533] width 416 height 62
click at [798, 555] on textarea "I'm supposed to make a total of 9 payments from Aug 25 to Apr 26. The total tax…" at bounding box center [745, 533] width 416 height 62
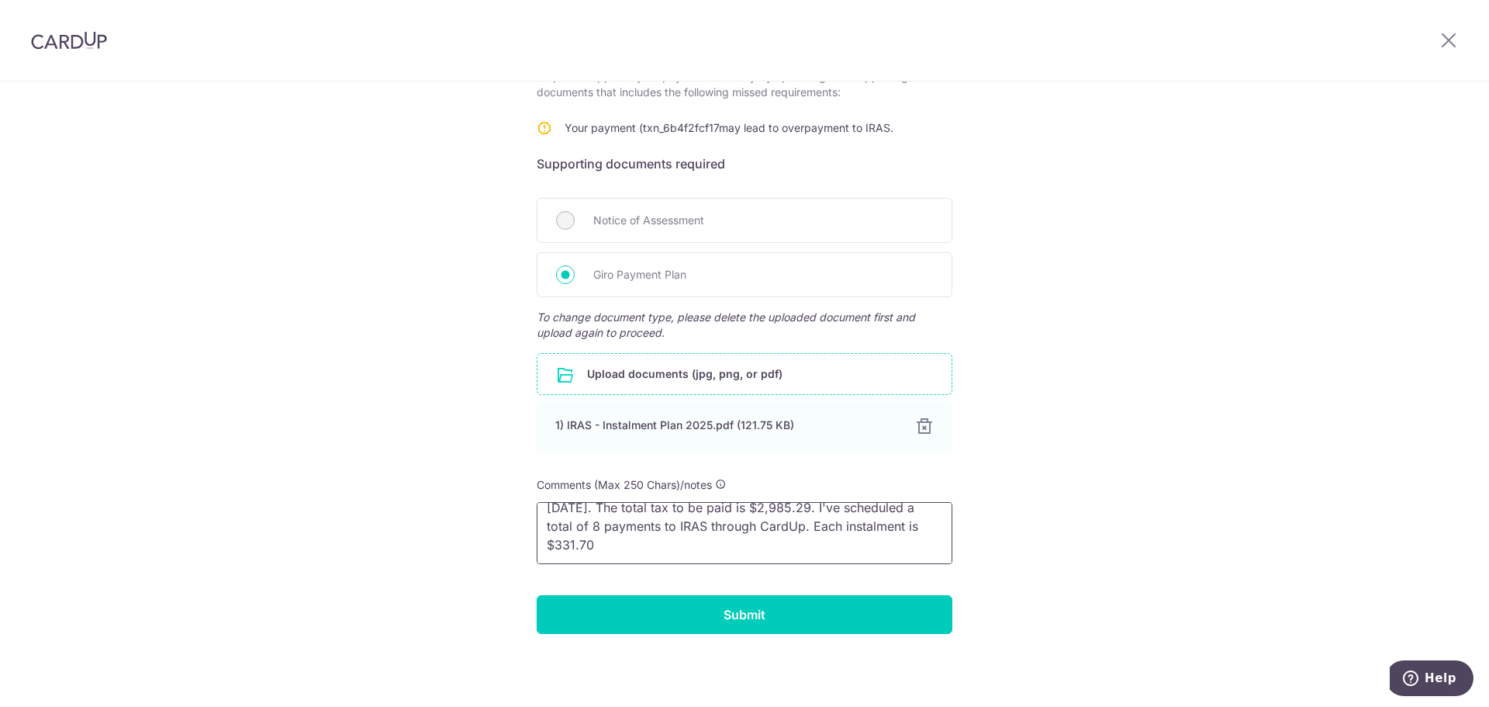
click at [543, 509] on textarea "I'm supposed to make a total of 9 payments from Aug 25 to Apr 26. The total tax…" at bounding box center [745, 533] width 416 height 62
click at [553, 520] on textarea "I'm supposed to make a total of 9 payments from Aug 25 to Apr 26. The total tax…" at bounding box center [745, 533] width 416 height 62
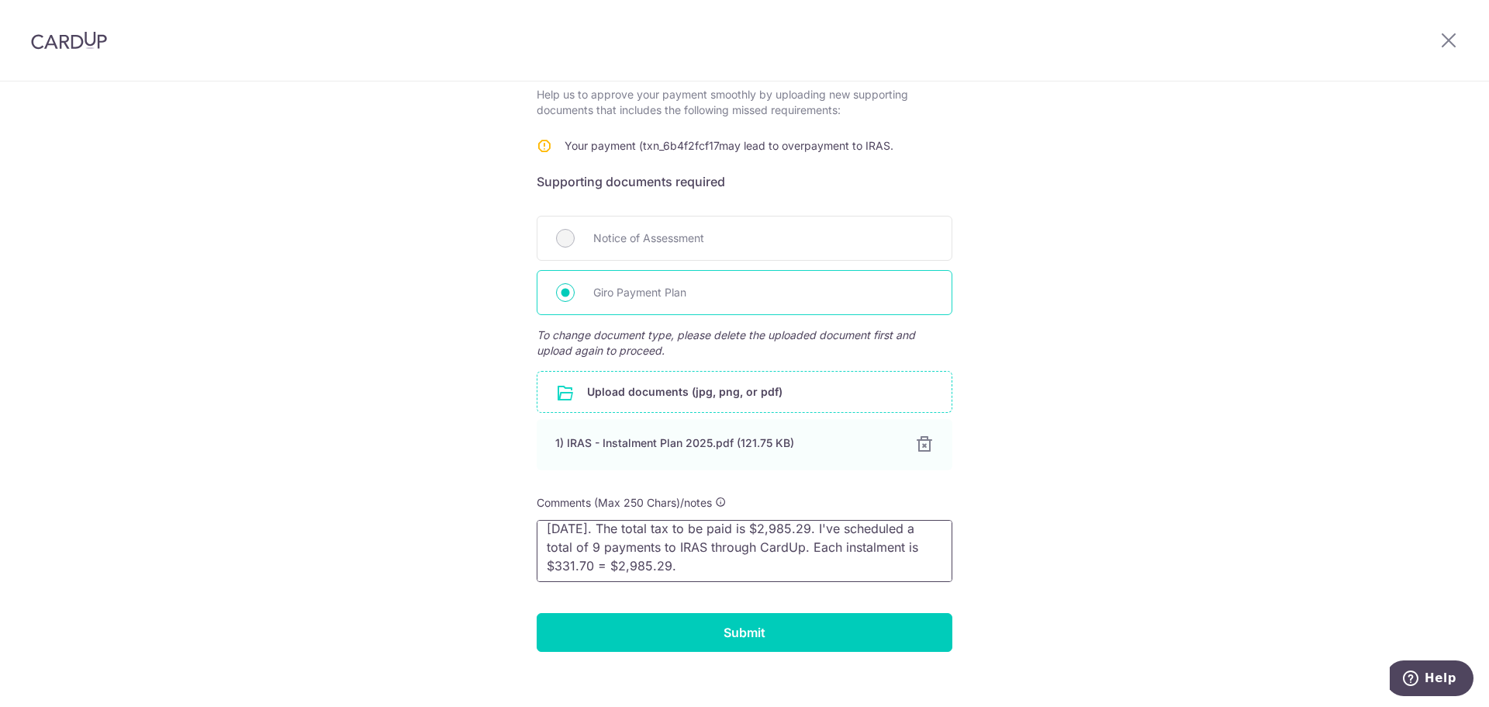
scroll to position [275, 0]
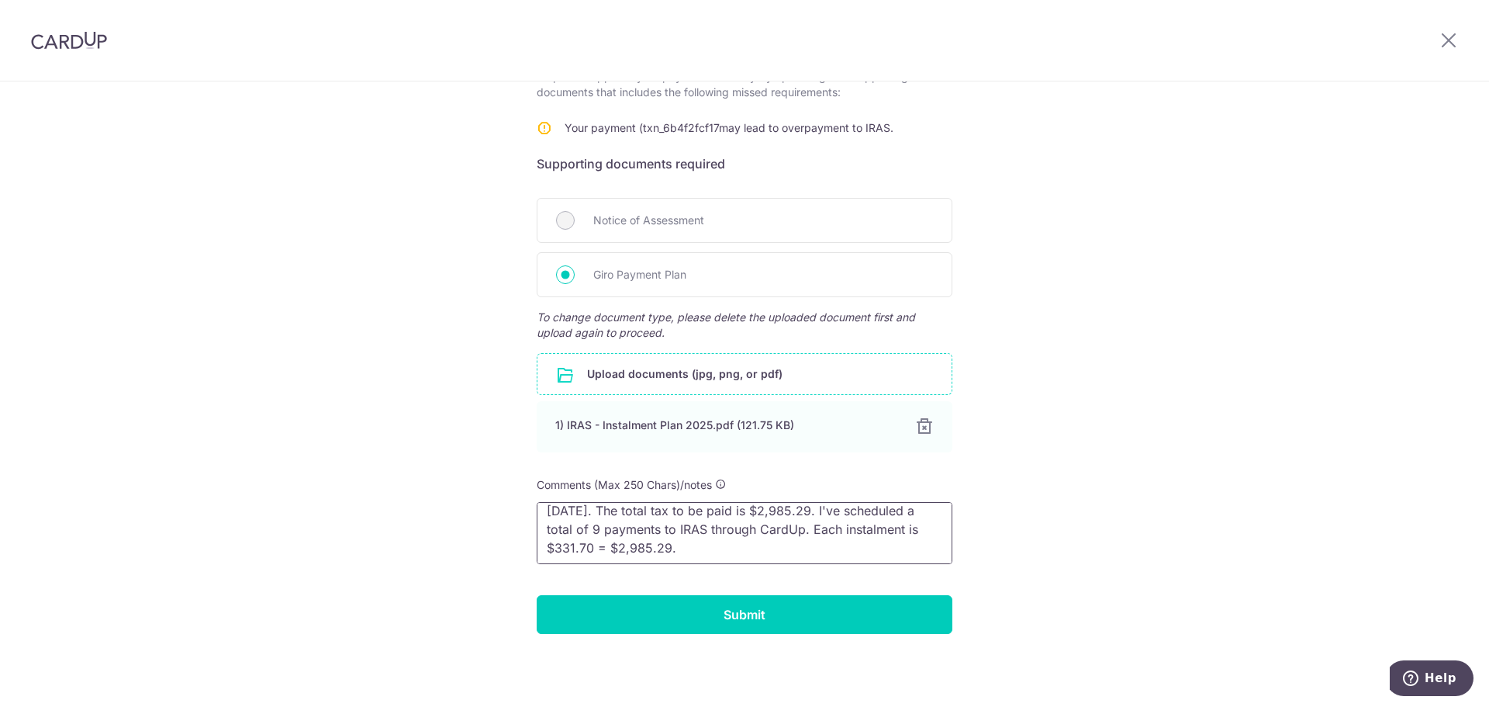
click at [728, 536] on textarea "I'm supposed to make a total of 9 payments from Aug 25 to Apr 26. The total tax…" at bounding box center [745, 533] width 416 height 62
type textarea "I'm supposed to make a total of 9 payments from Aug 25 to Apr 26. The total tax…"
click at [725, 228] on span "Notice of Assessment" at bounding box center [763, 220] width 340 height 19
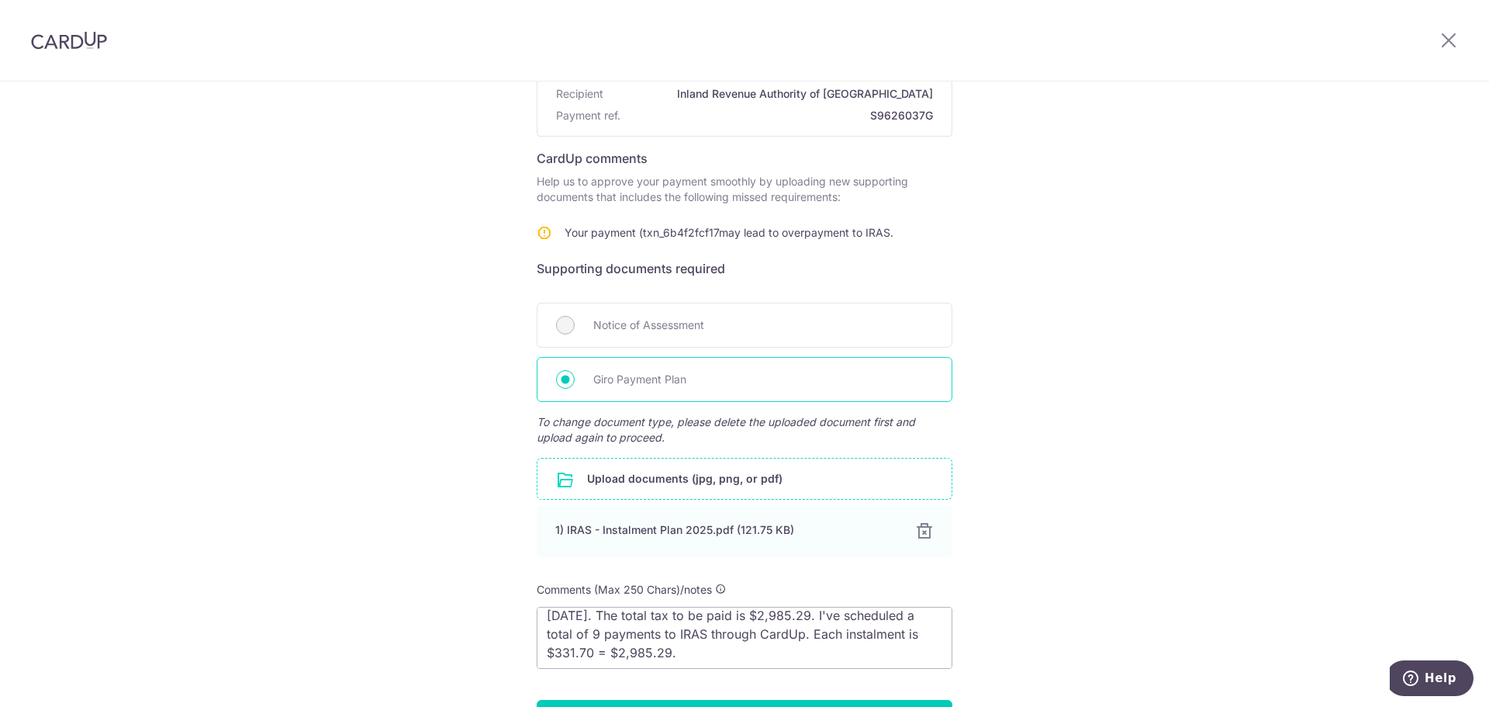
scroll to position [197, 0]
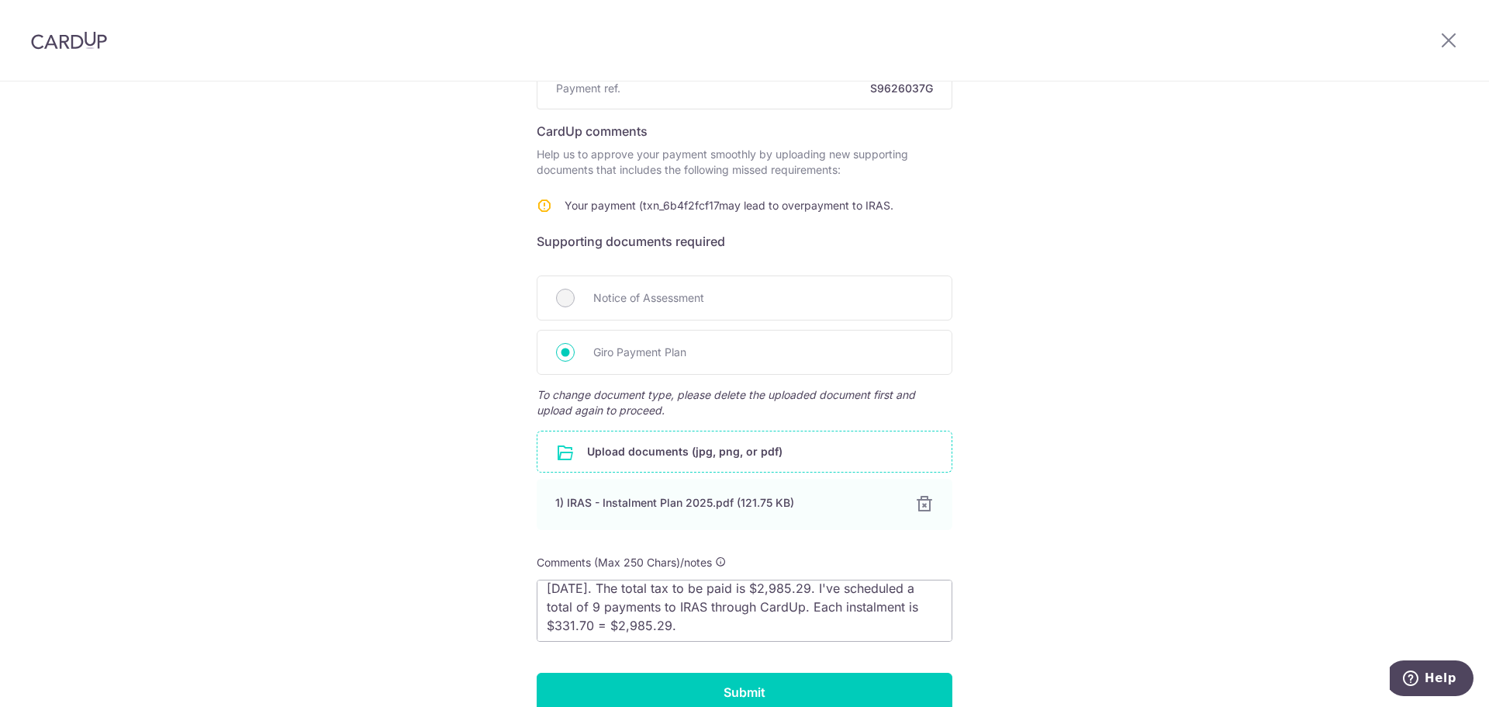
click at [837, 498] on div "Help us verify your payment Payment details Payment ID txn_6b4f2fcf176 Recipien…" at bounding box center [744, 334] width 1489 height 900
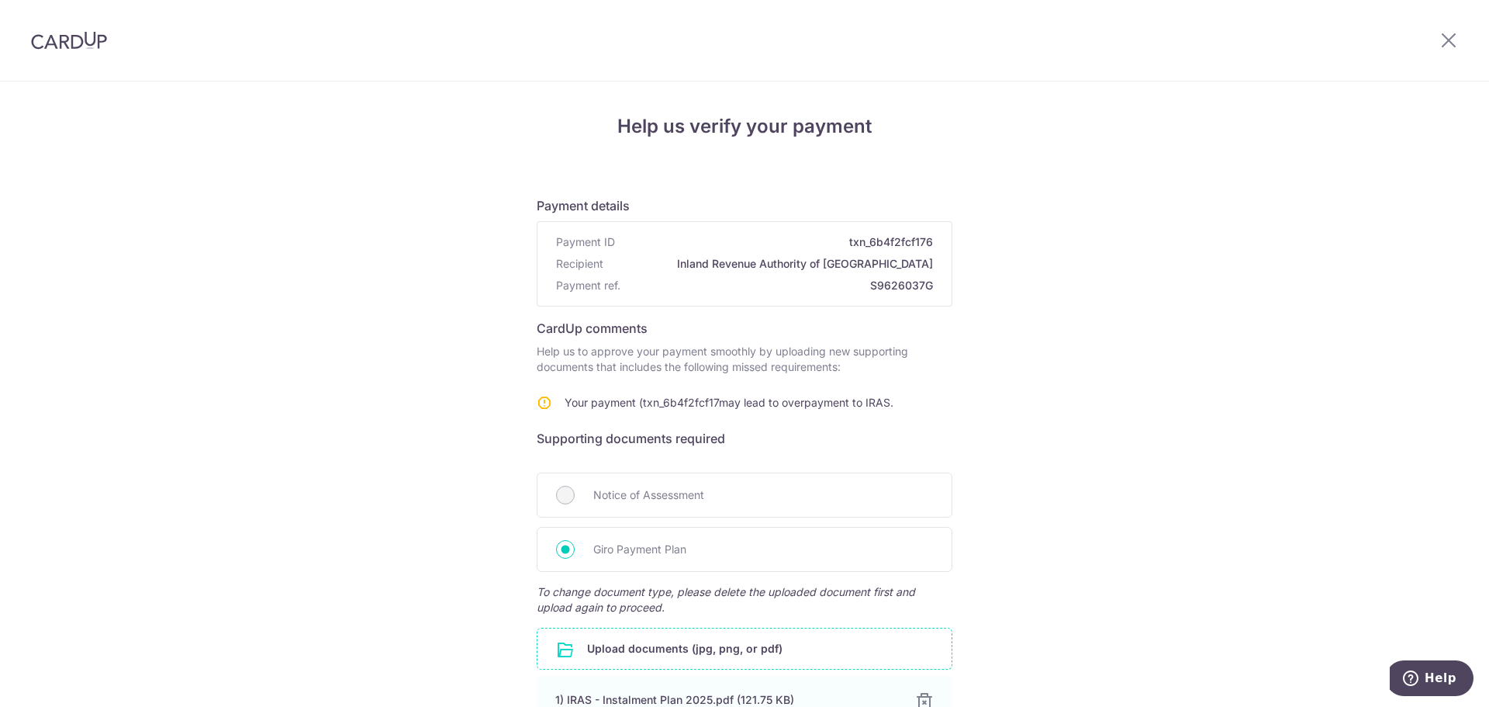
scroll to position [275, 0]
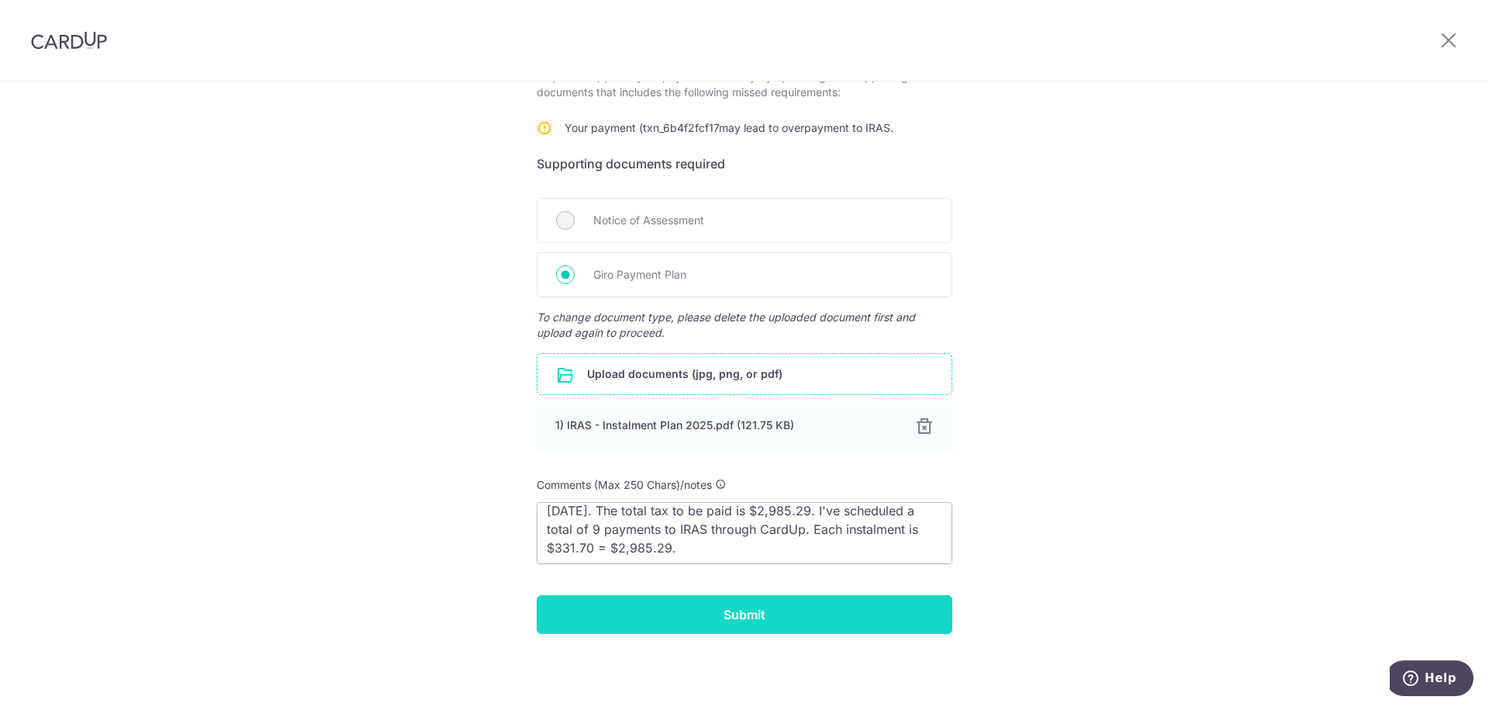
click at [815, 609] on input "Submit" at bounding box center [745, 614] width 416 height 39
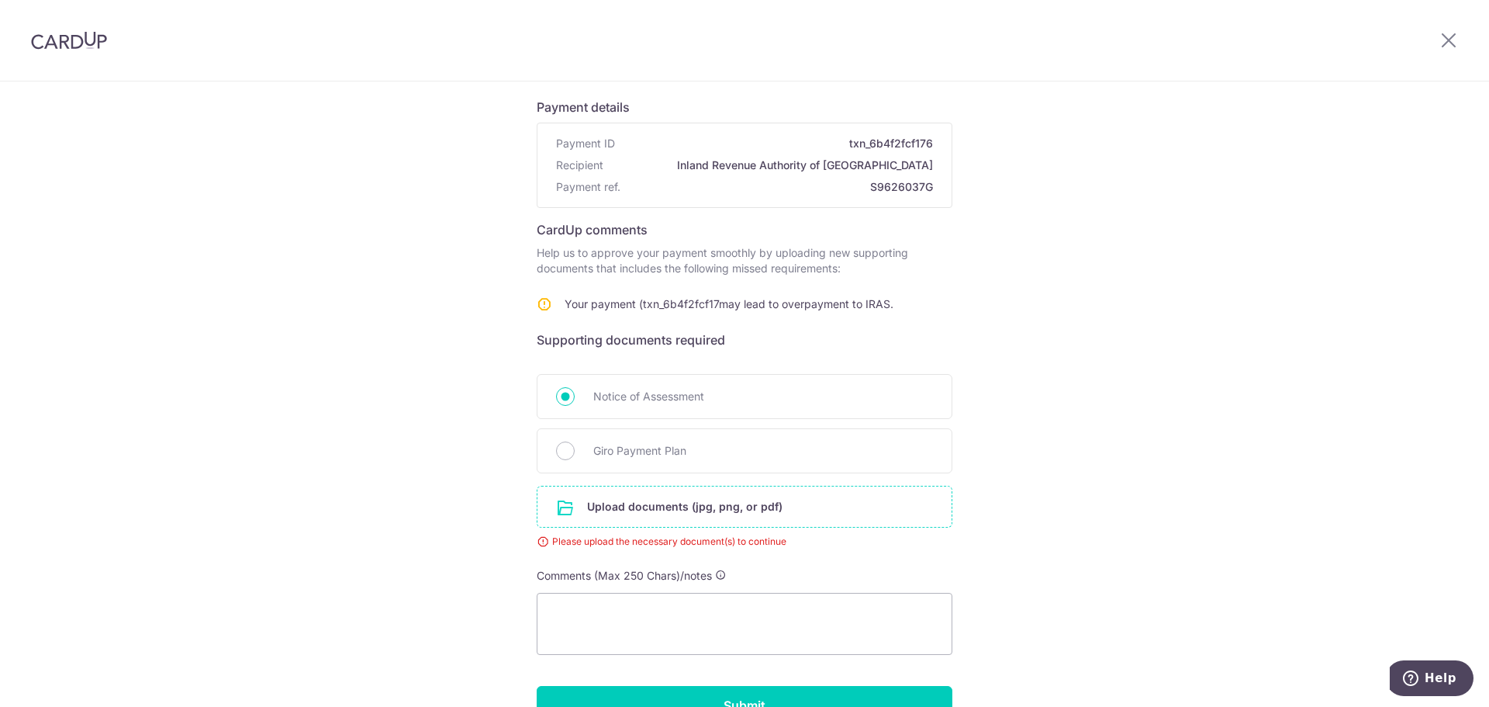
scroll to position [189, 0]
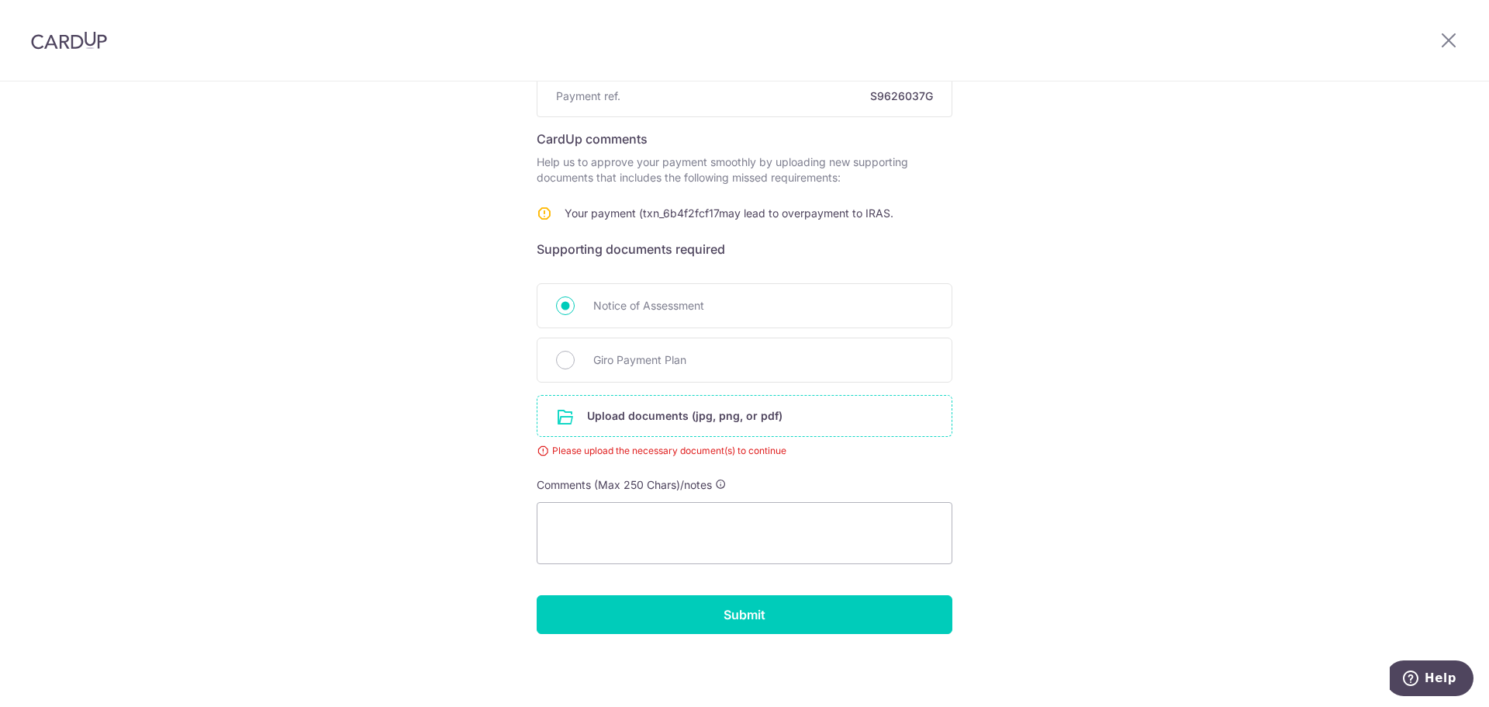
click at [708, 429] on input "file" at bounding box center [745, 416] width 414 height 40
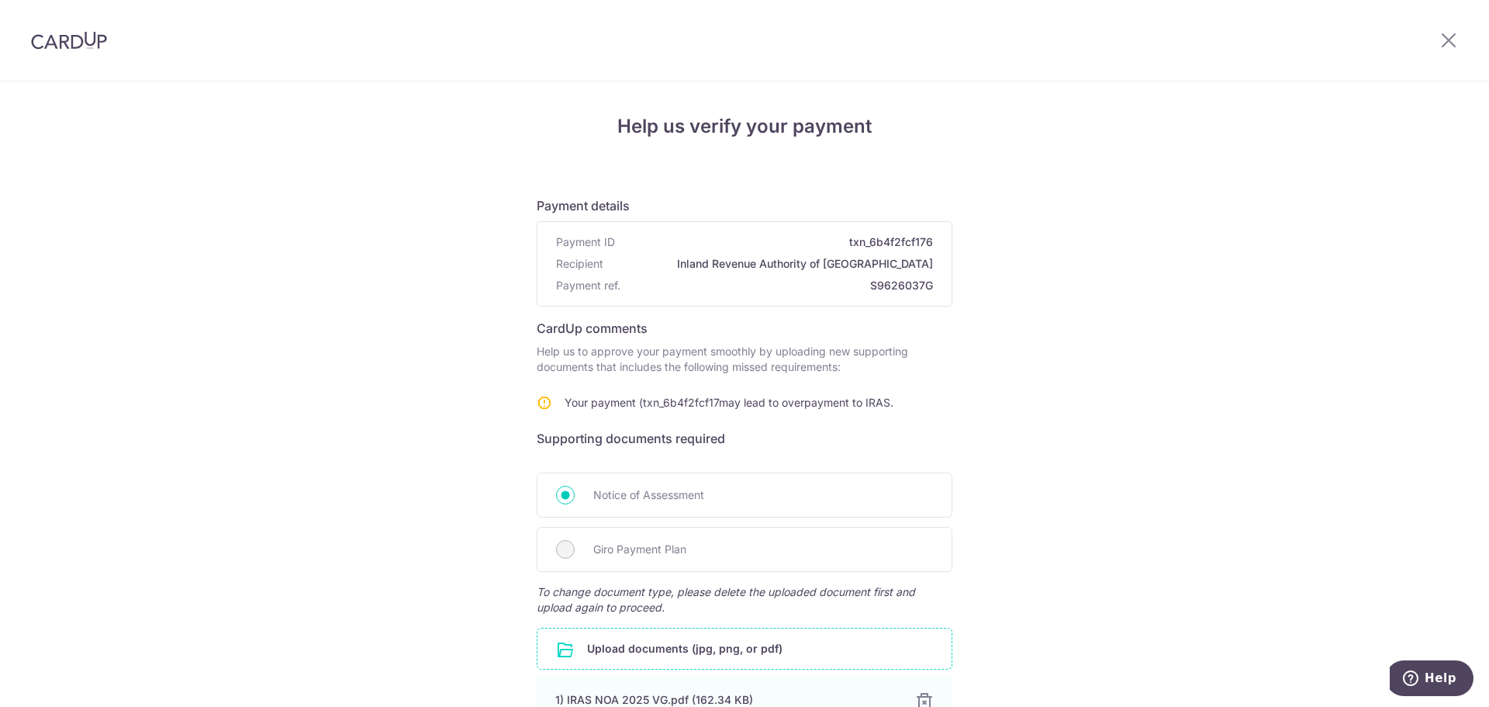
scroll to position [275, 0]
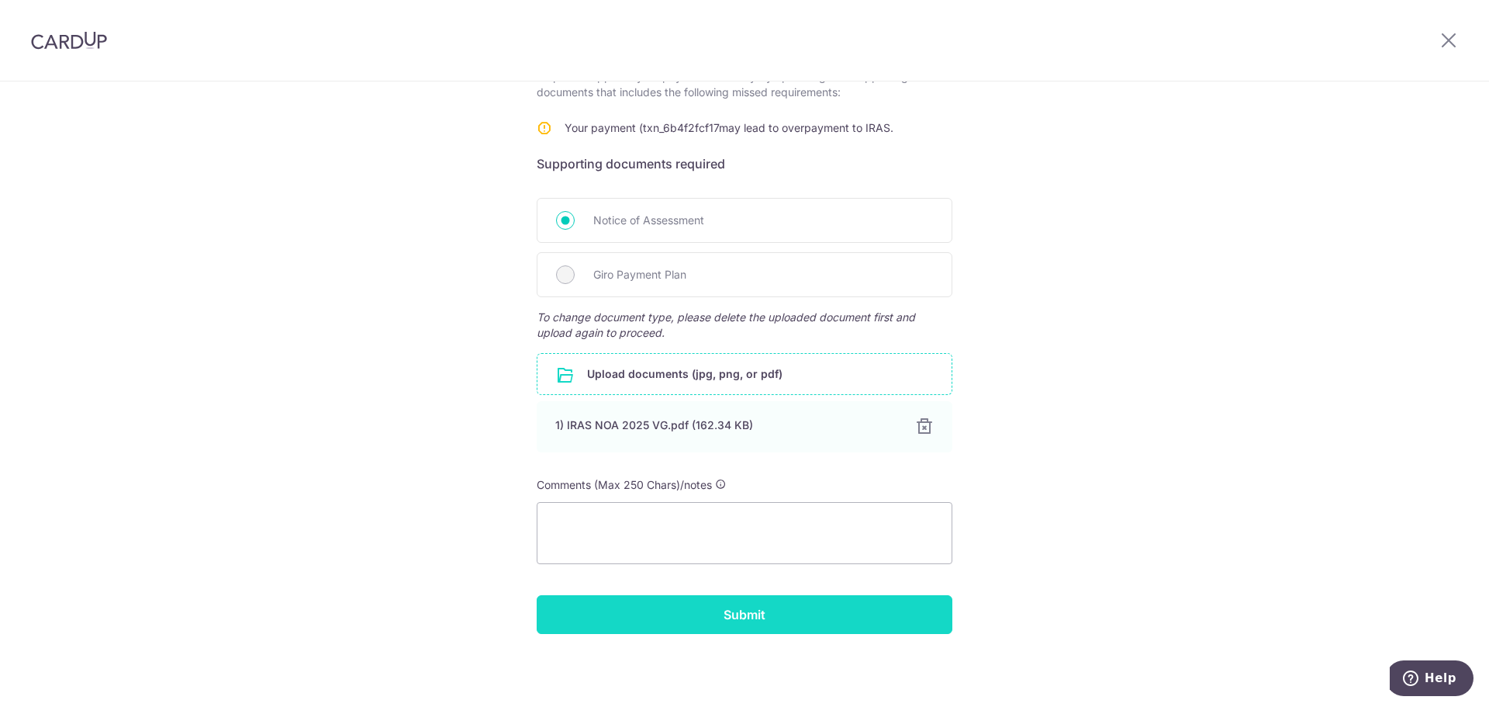
click at [725, 615] on input "Submit" at bounding box center [745, 614] width 416 height 39
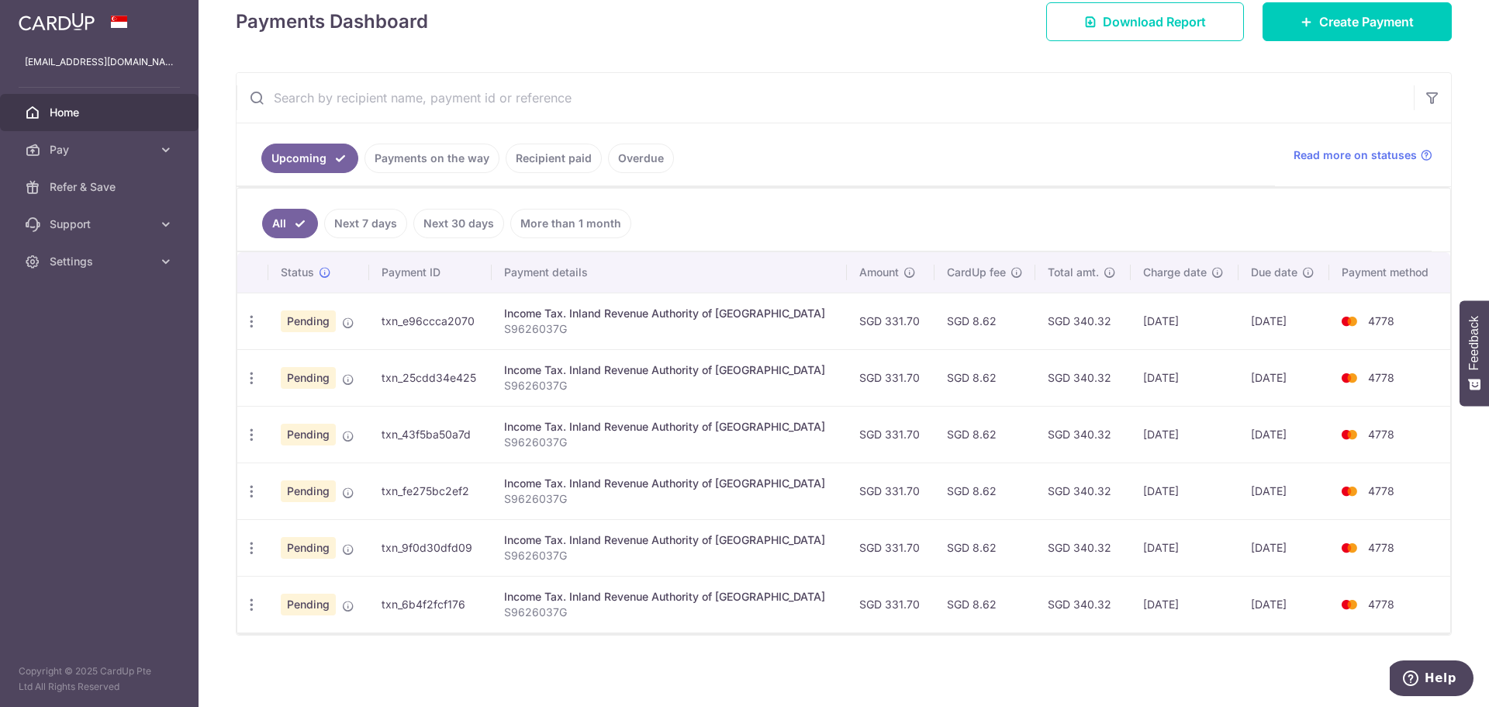
scroll to position [280, 0]
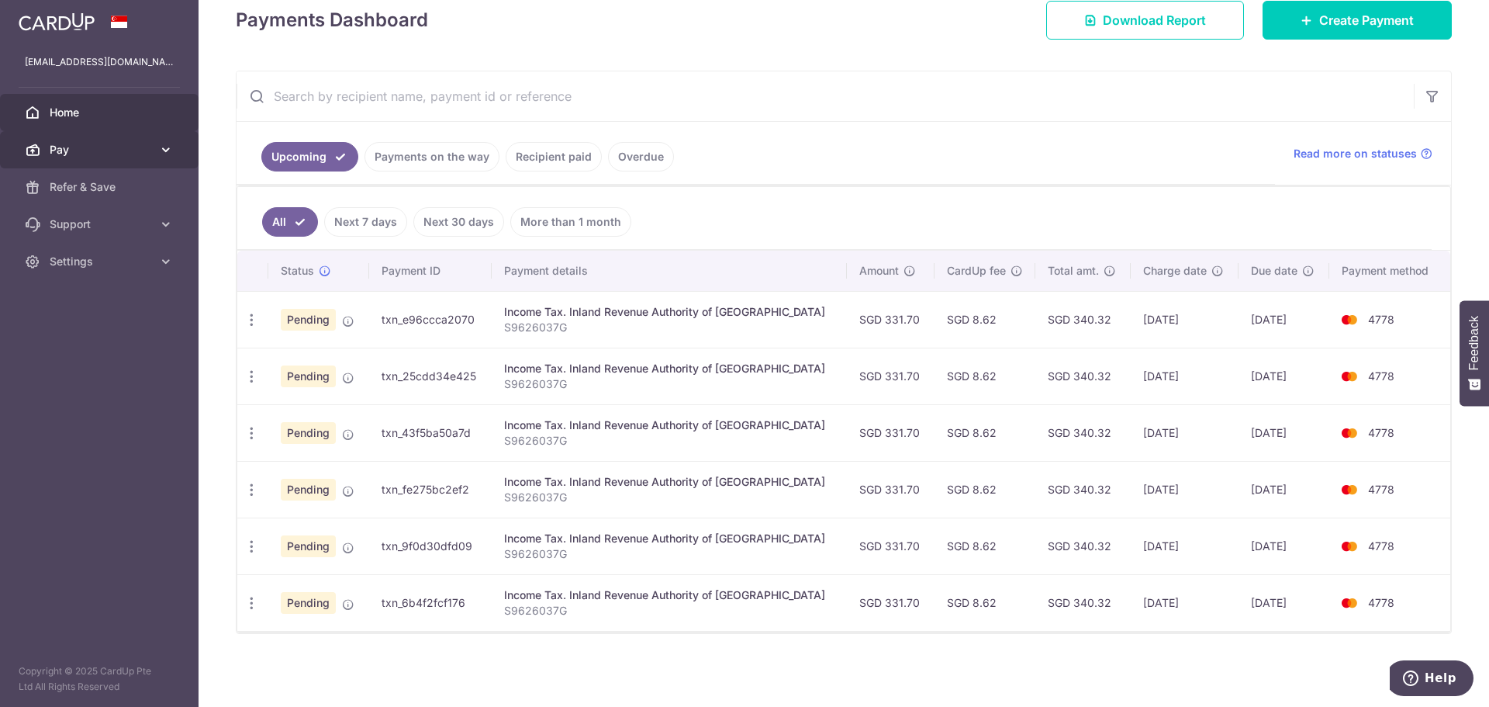
click at [96, 151] on span "Pay" at bounding box center [101, 150] width 102 height 16
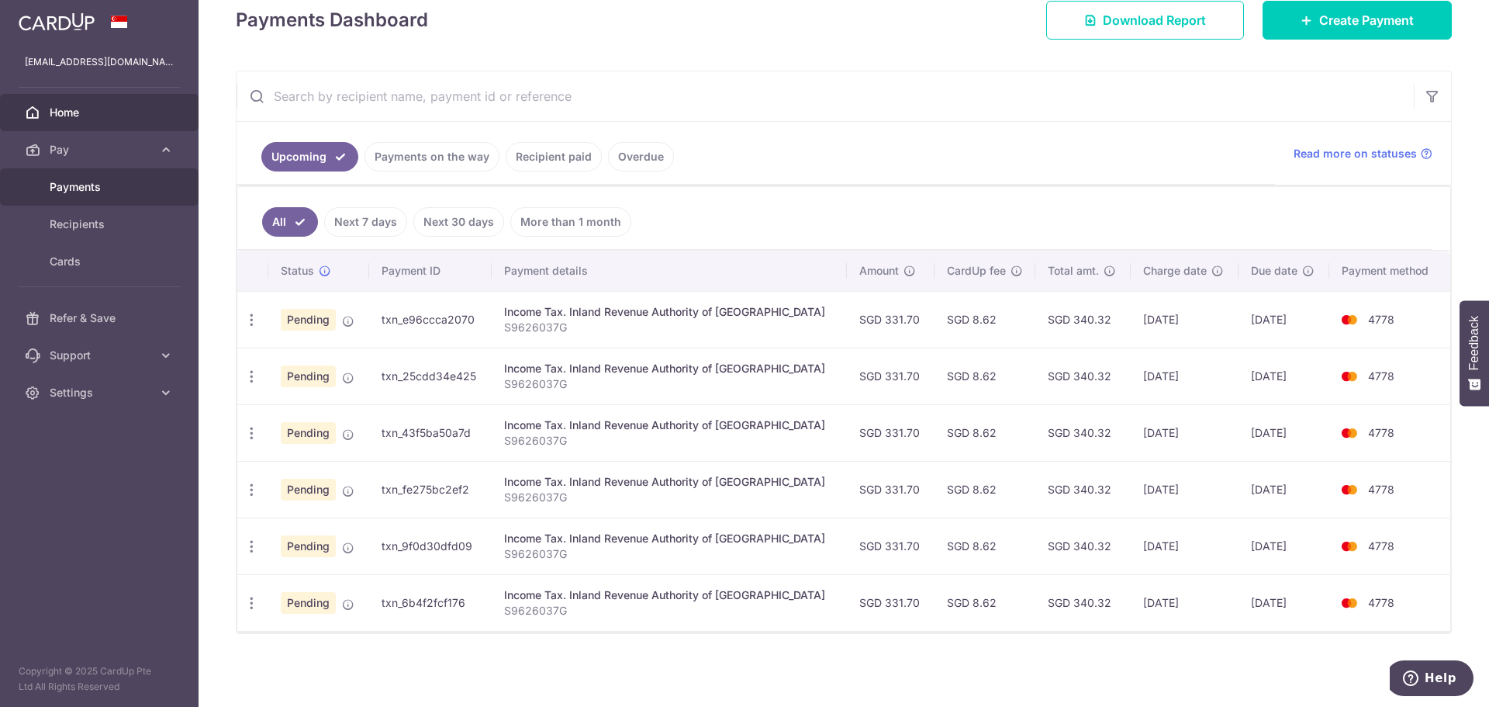
click at [85, 182] on span "Payments" at bounding box center [101, 187] width 102 height 16
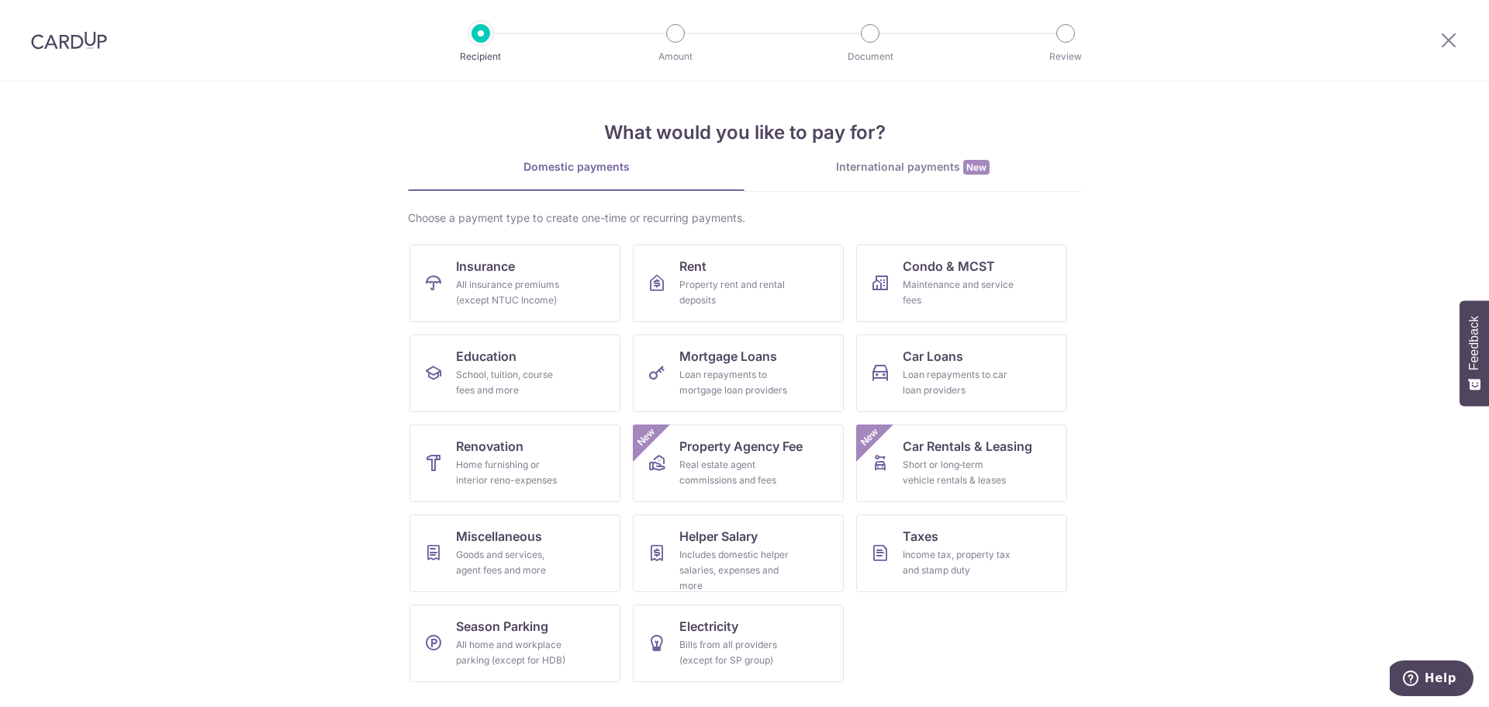
click at [76, 37] on img at bounding box center [69, 40] width 76 height 19
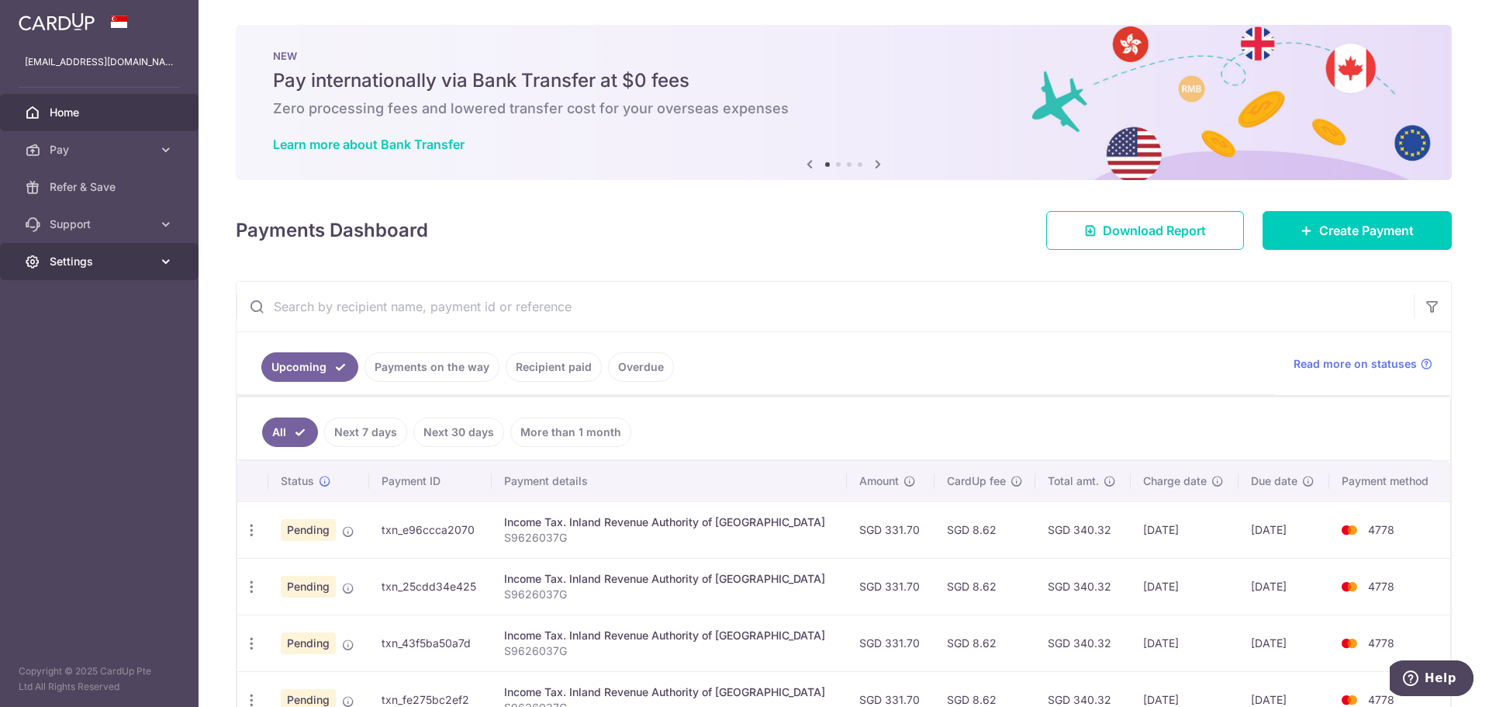
click at [137, 271] on link "Settings" at bounding box center [99, 261] width 199 height 37
click at [130, 227] on span "Support" at bounding box center [101, 224] width 102 height 16
click at [645, 237] on div "Payments Dashboard Download Report Create Payment" at bounding box center [844, 227] width 1216 height 45
click at [1386, 358] on span "Read more on statuses" at bounding box center [1355, 364] width 123 height 16
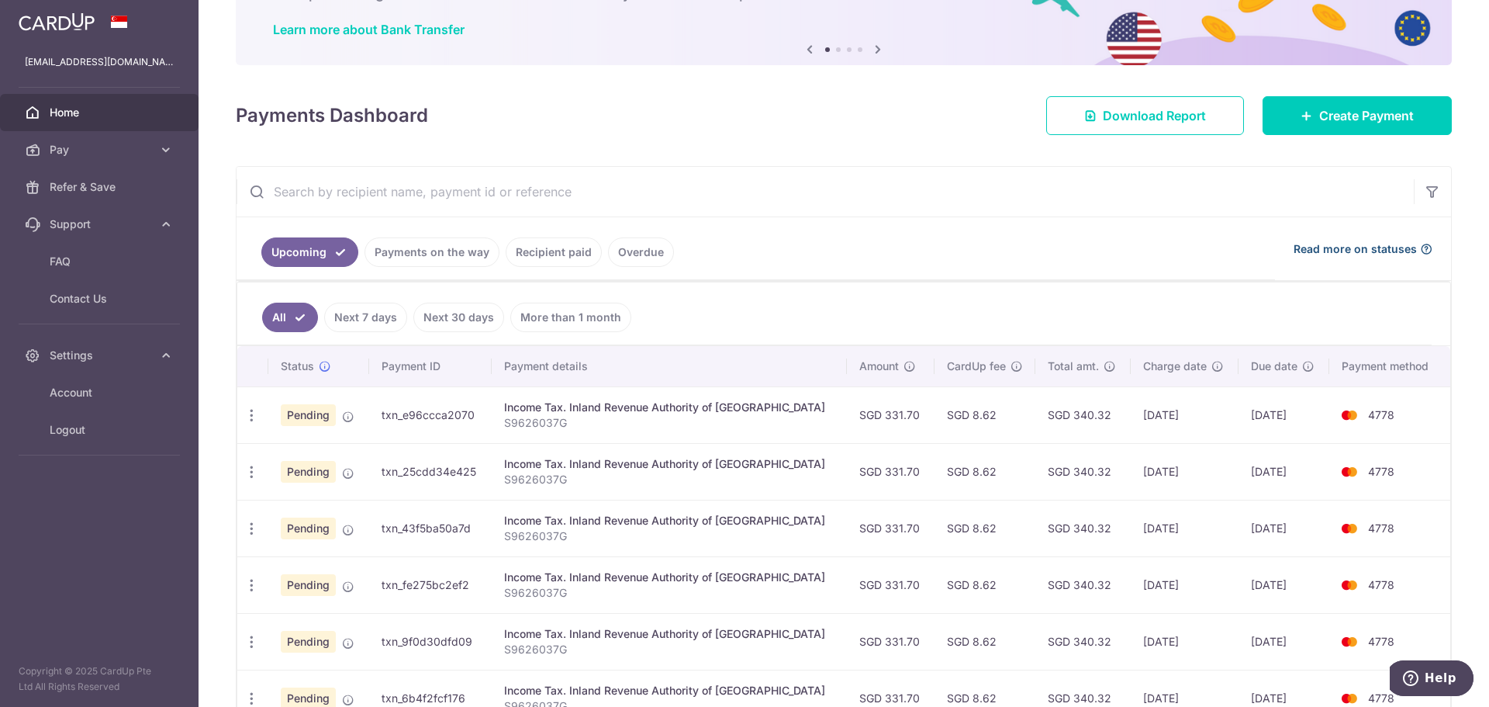
scroll to position [210, 0]
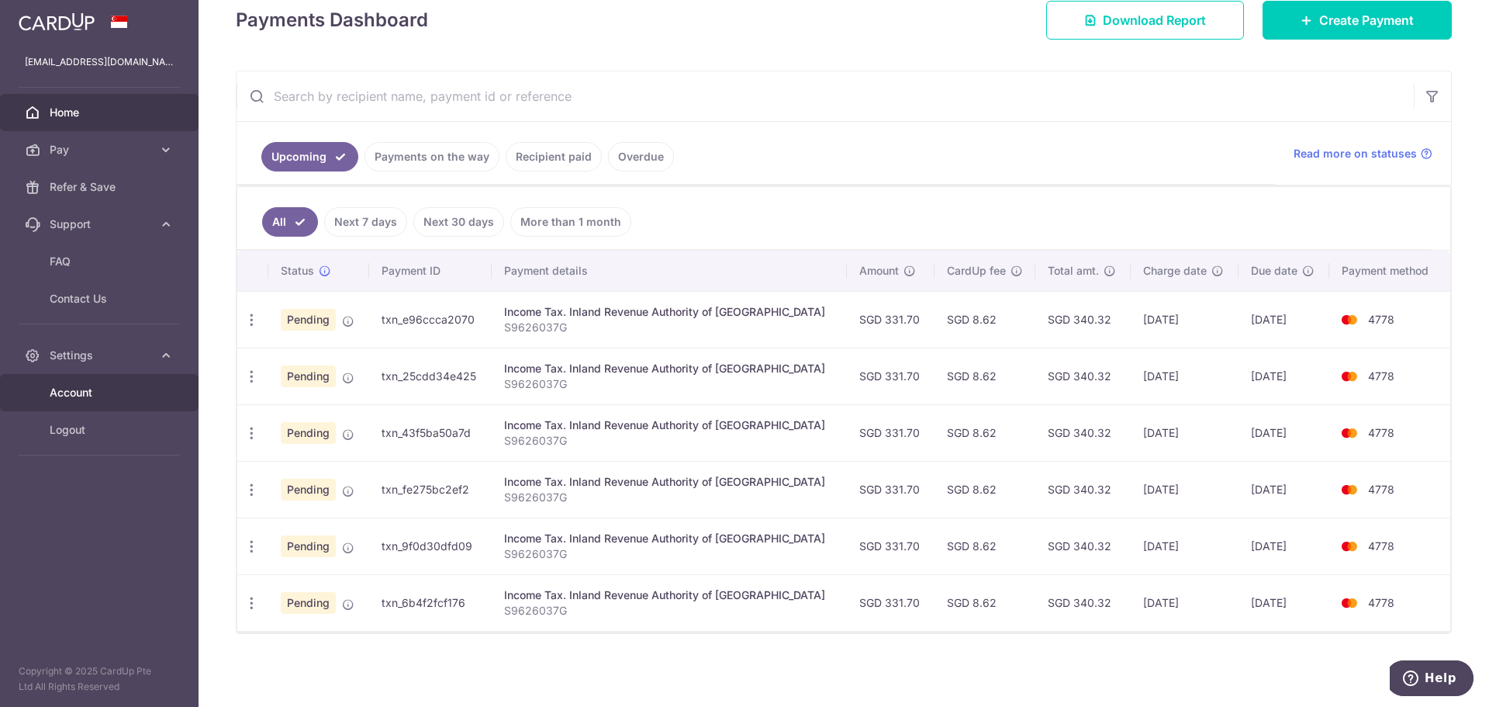
click at [113, 395] on span "Account" at bounding box center [101, 393] width 102 height 16
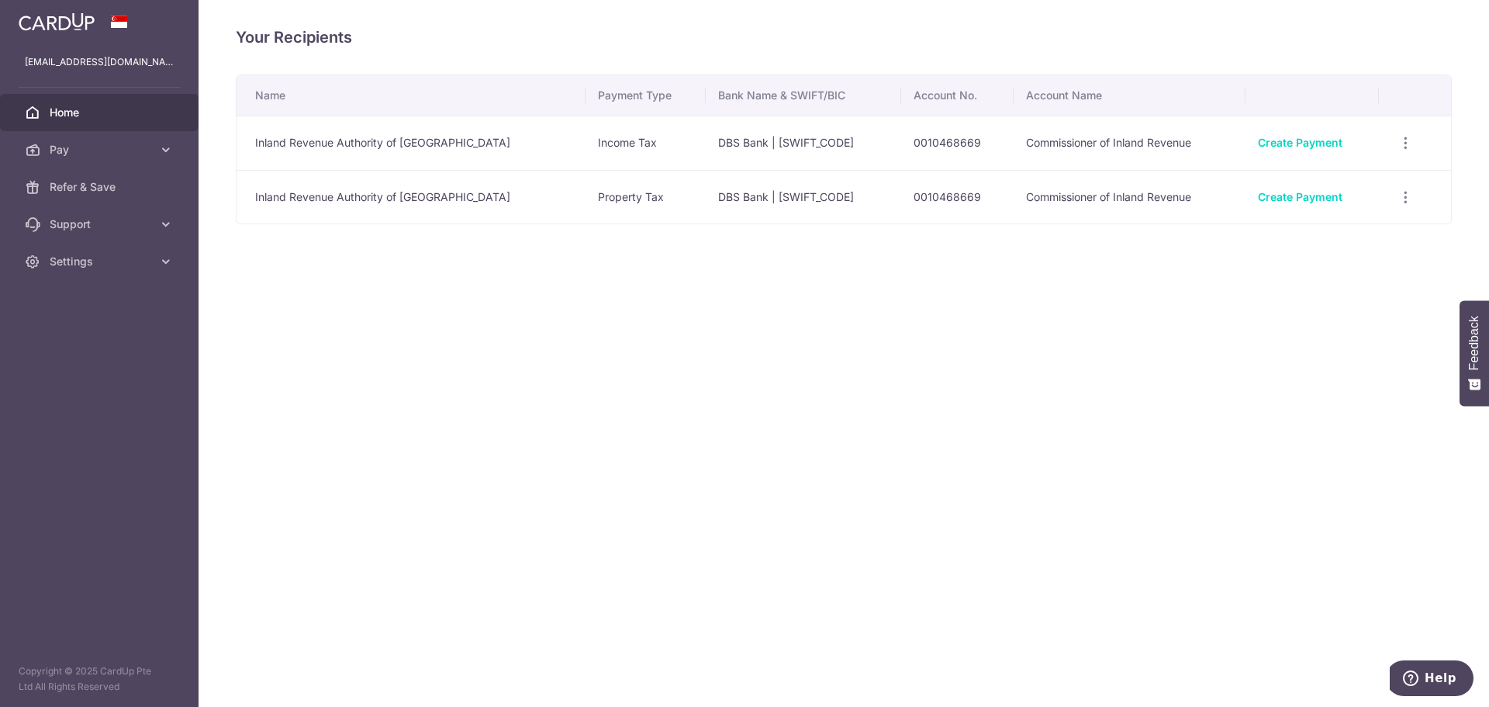
click at [119, 114] on span "Home" at bounding box center [101, 113] width 102 height 16
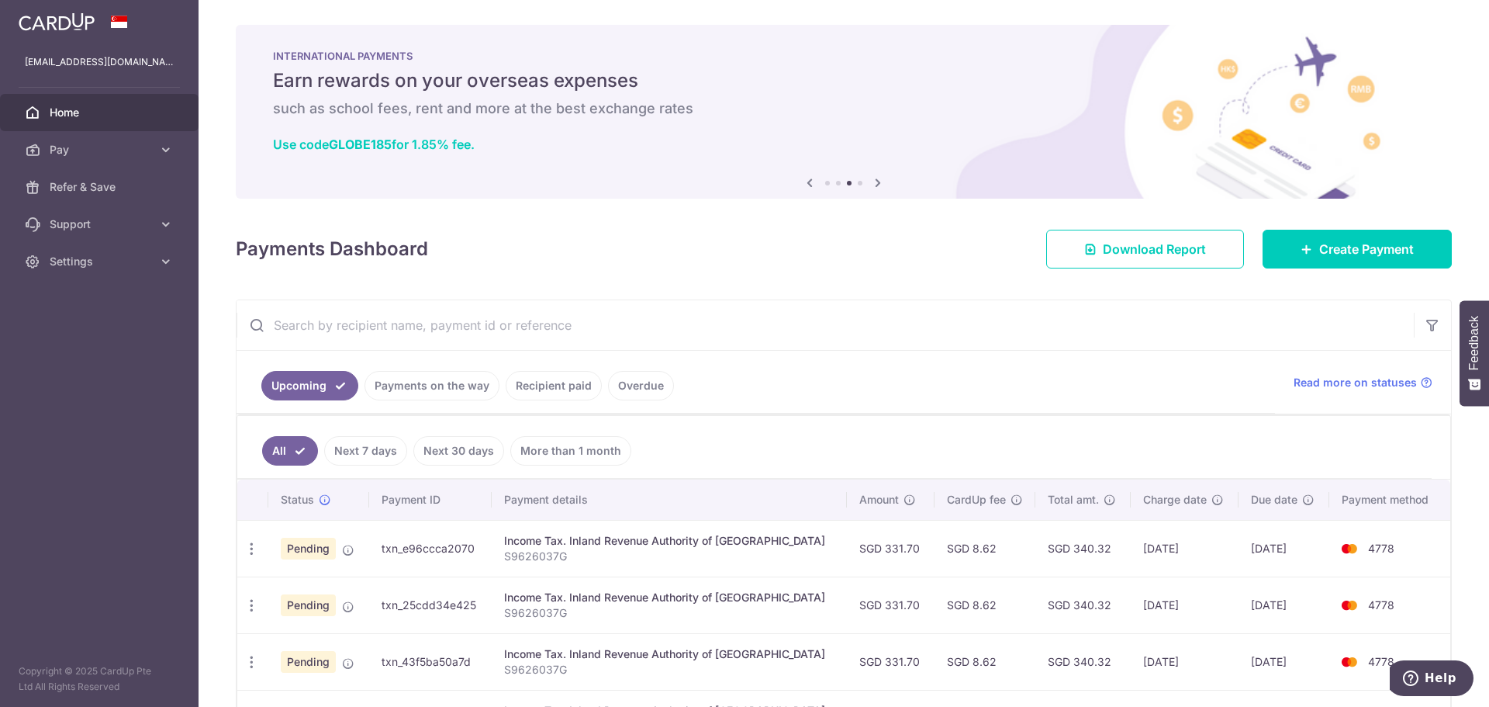
click at [1109, 390] on ul "Upcoming Payments on the way Recipient paid Overdue" at bounding box center [756, 382] width 1039 height 63
